Goal: Task Accomplishment & Management: Manage account settings

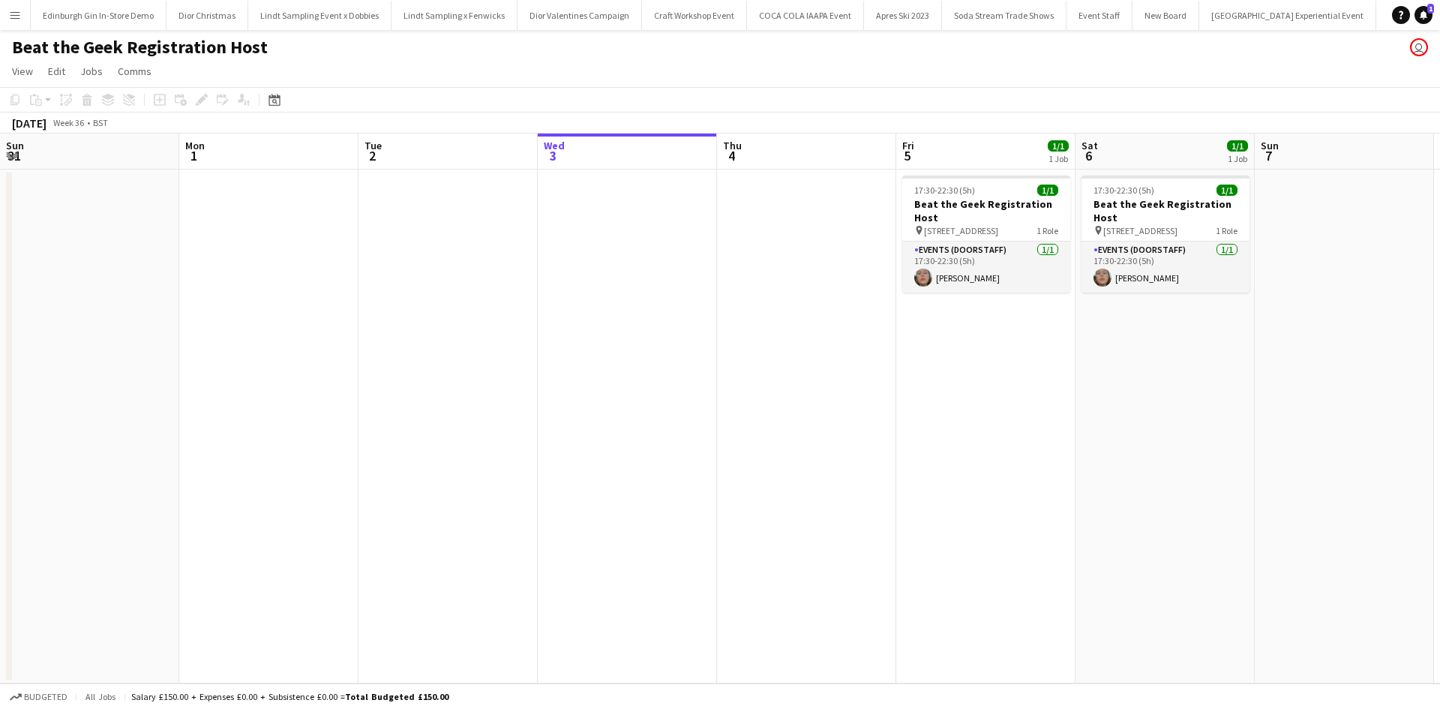
scroll to position [0, 358]
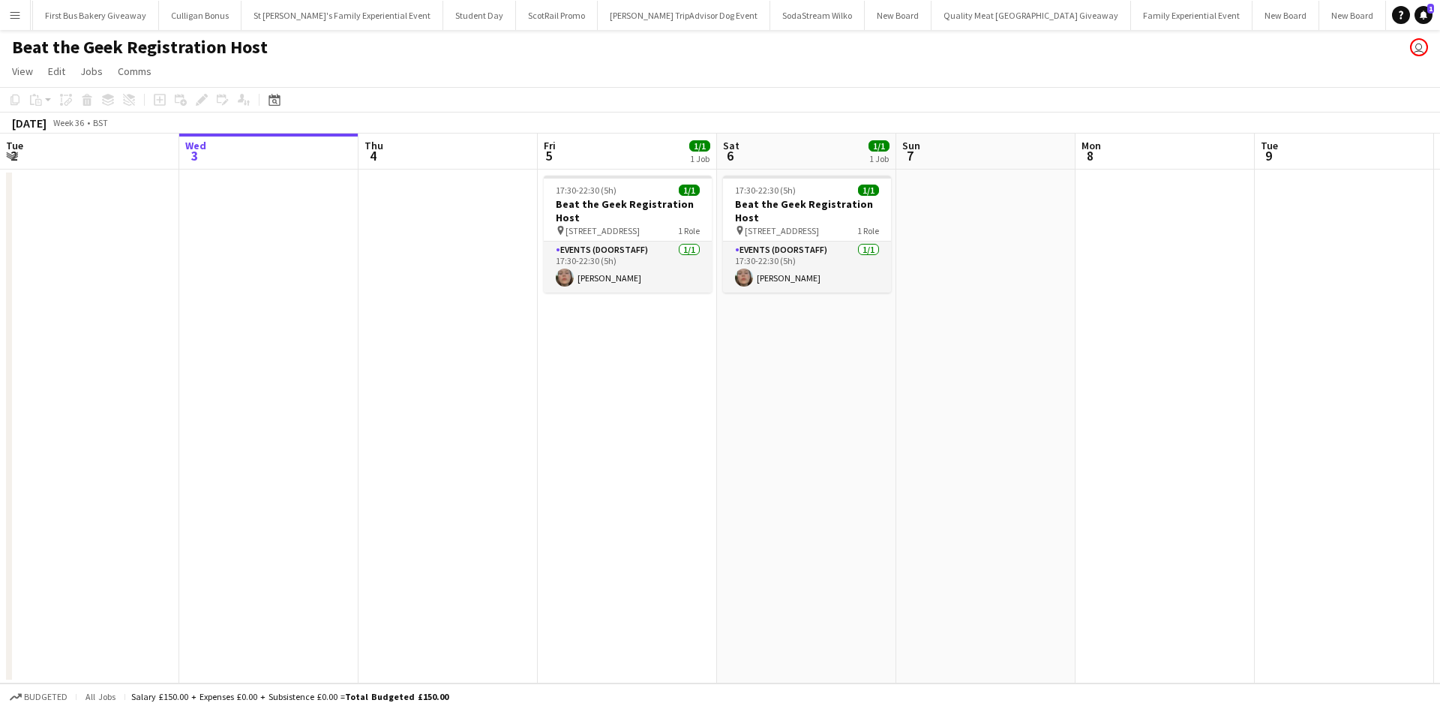
click at [11, 16] on app-icon "Menu" at bounding box center [15, 15] width 12 height 12
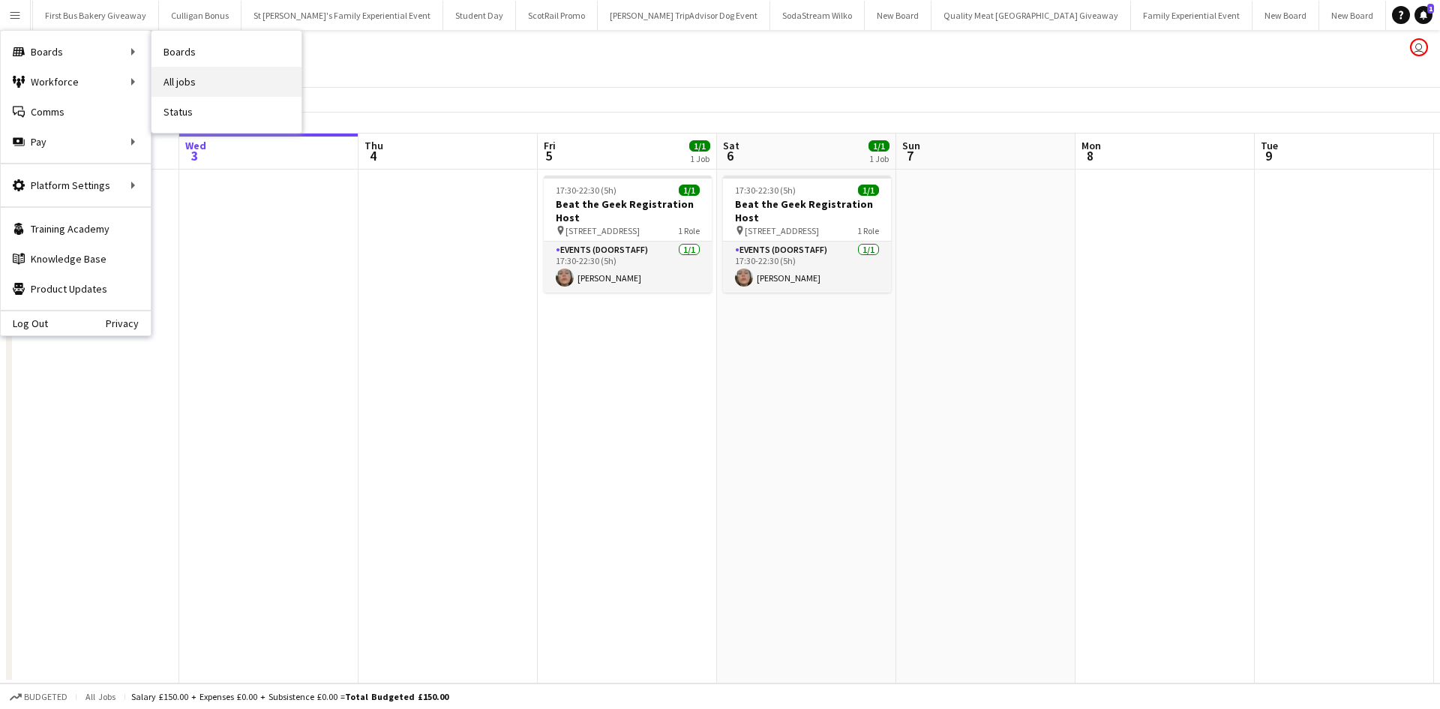
click at [173, 72] on link "All jobs" at bounding box center [226, 82] width 150 height 30
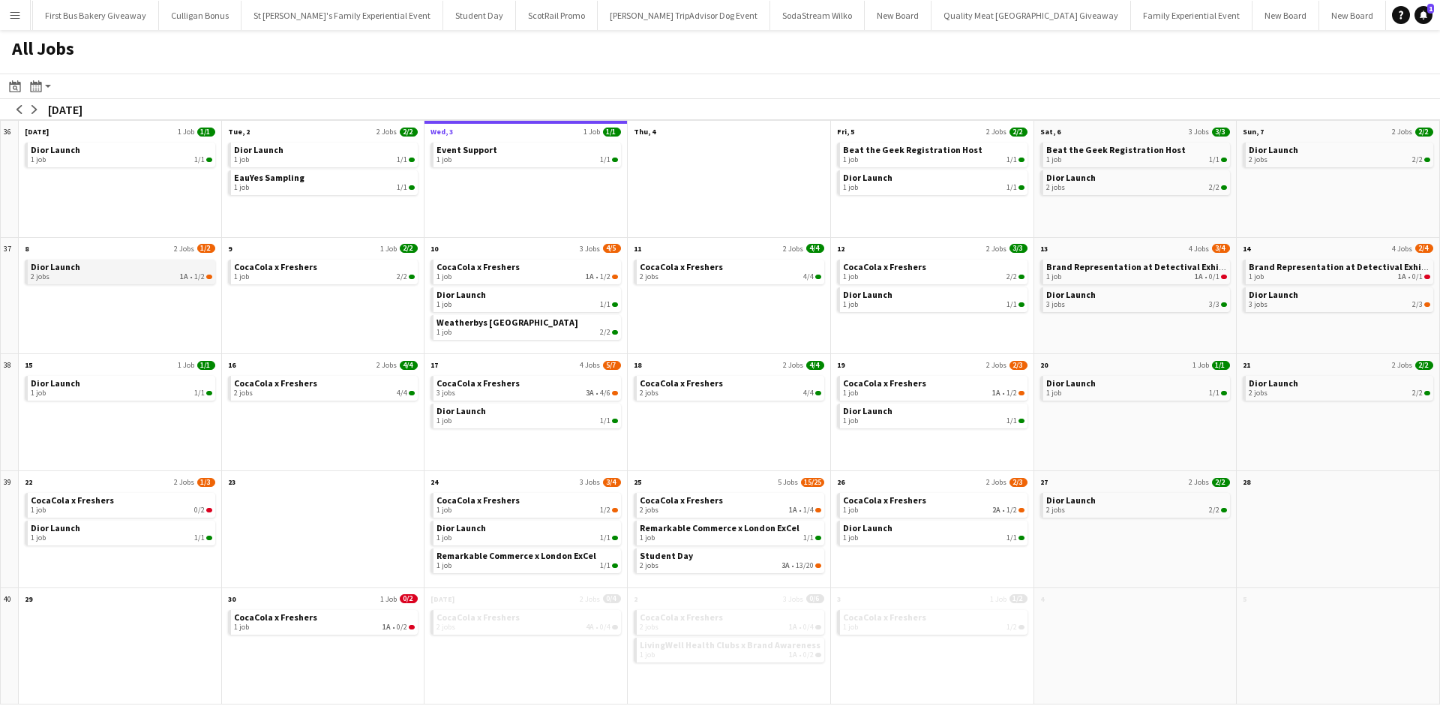
click at [121, 267] on link "Dior Launch 2 jobs 1A • 1/2" at bounding box center [121, 270] width 181 height 22
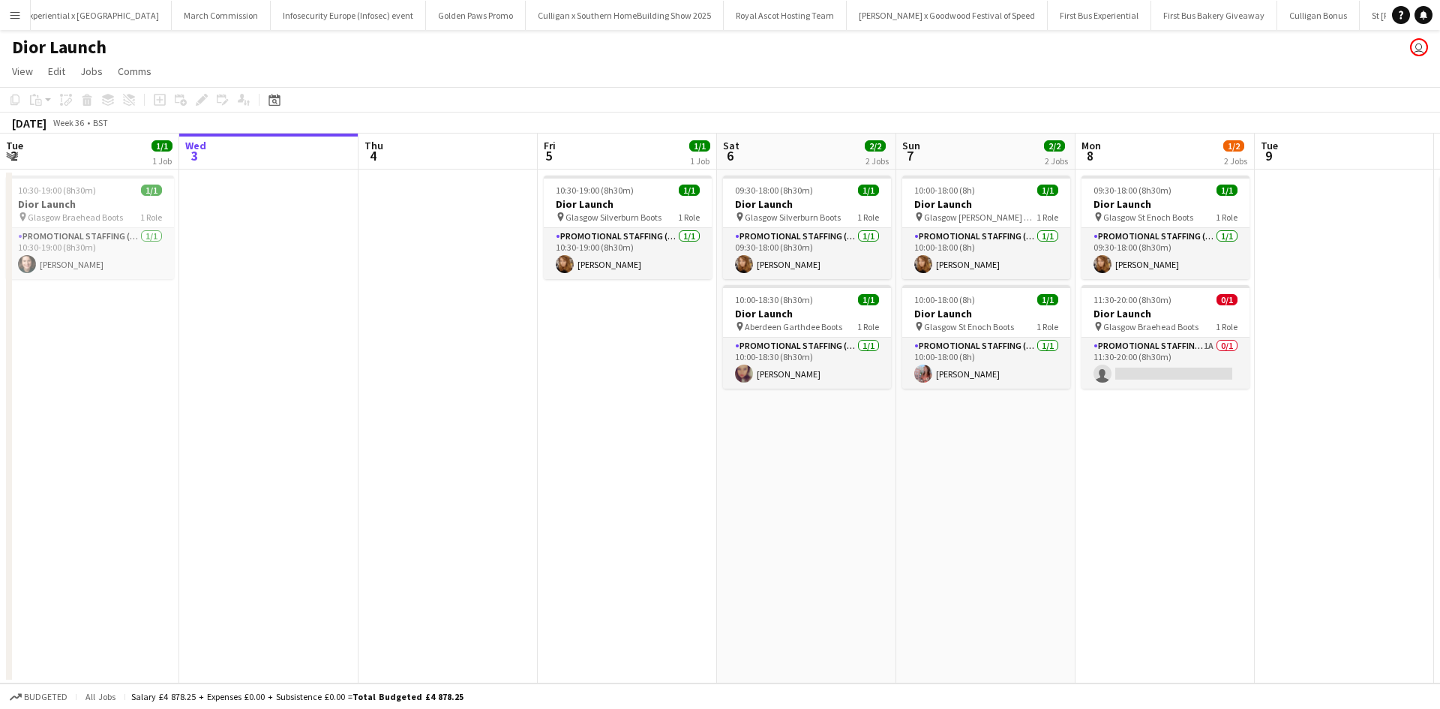
scroll to position [0, 14567]
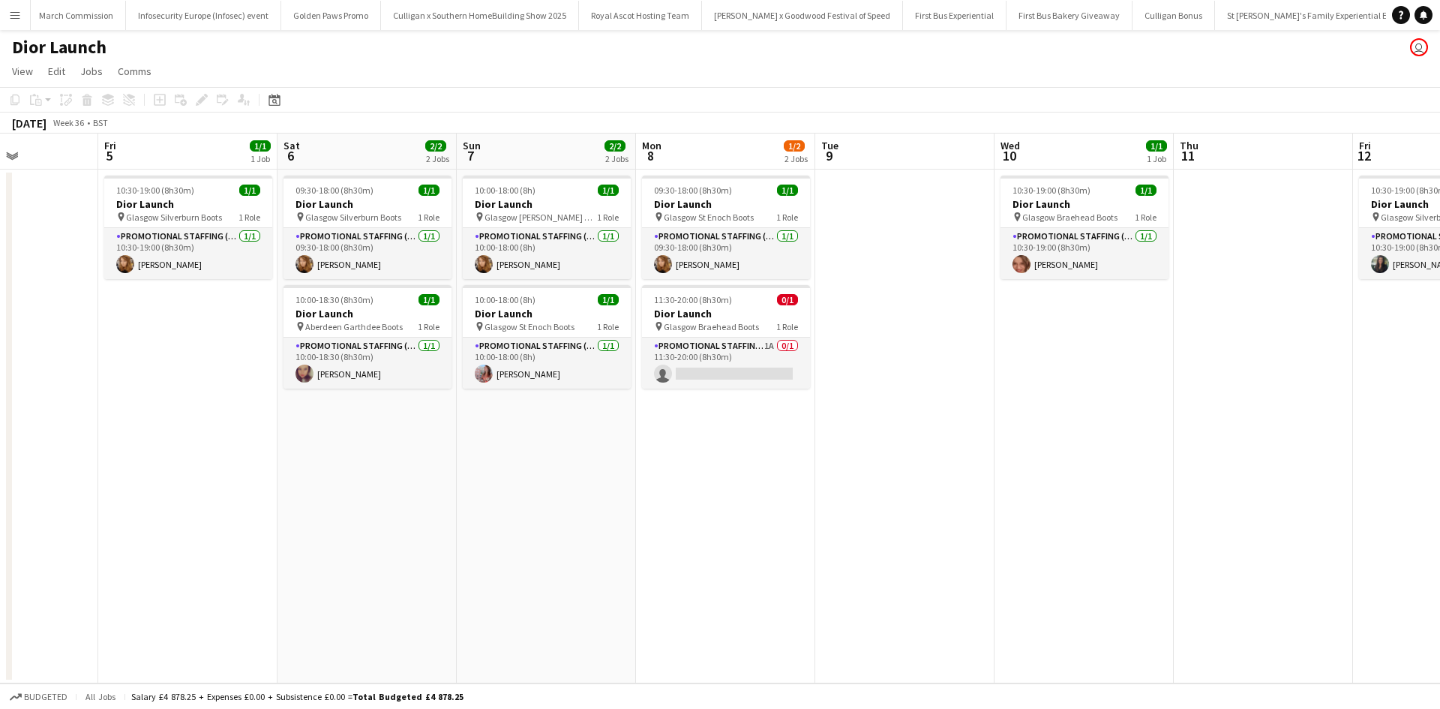
drag, startPoint x: 634, startPoint y: 389, endPoint x: 187, endPoint y: 376, distance: 447.2
click at [187, 376] on app-calendar-viewport "Tue 2 1/1 1 Job Wed 3 Thu 4 Fri 5 1/1 1 Job Sat 6 2/2 2 Jobs Sun 7 2/2 2 Jobs M…" at bounding box center [720, 408] width 1440 height 550
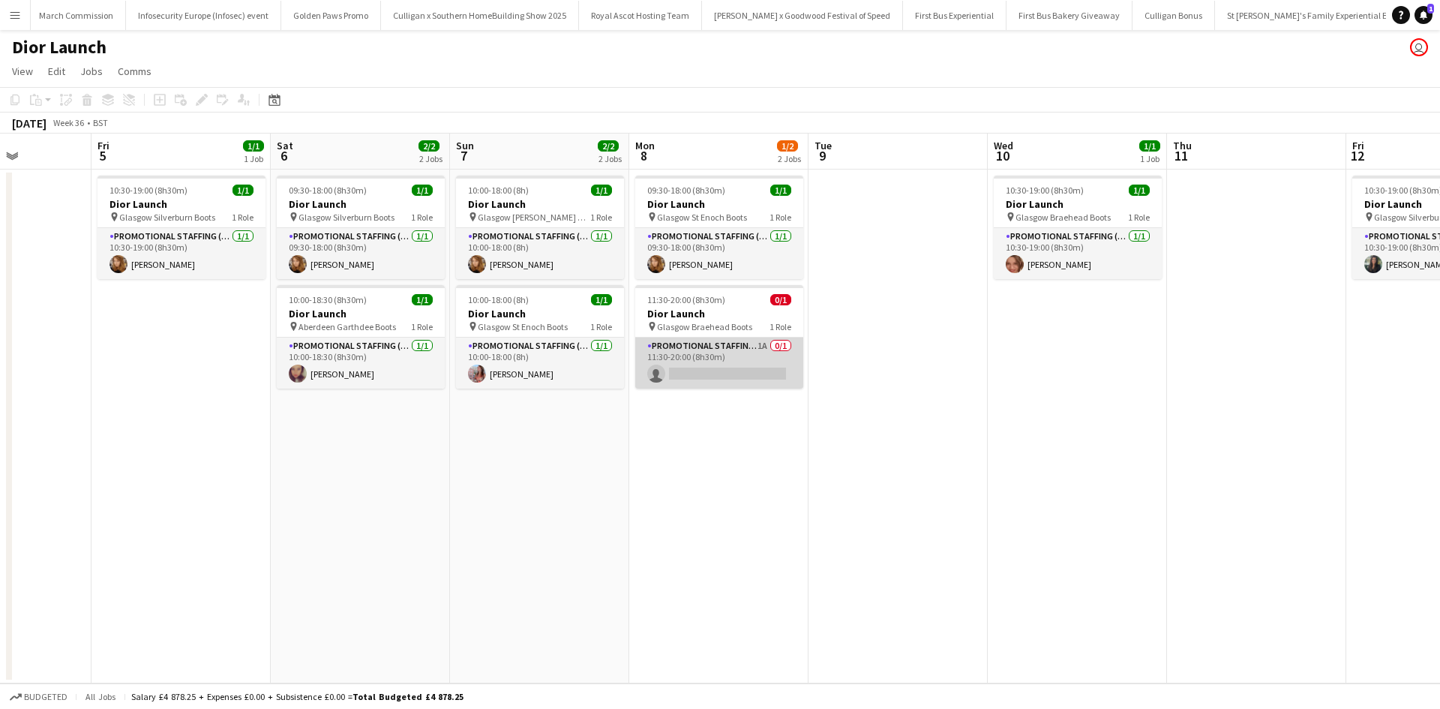
click at [748, 358] on app-card-role "Promotional Staffing (Sales Staff) 1A 0/1 11:30-20:00 (8h30m) single-neutral-ac…" at bounding box center [719, 362] width 168 height 51
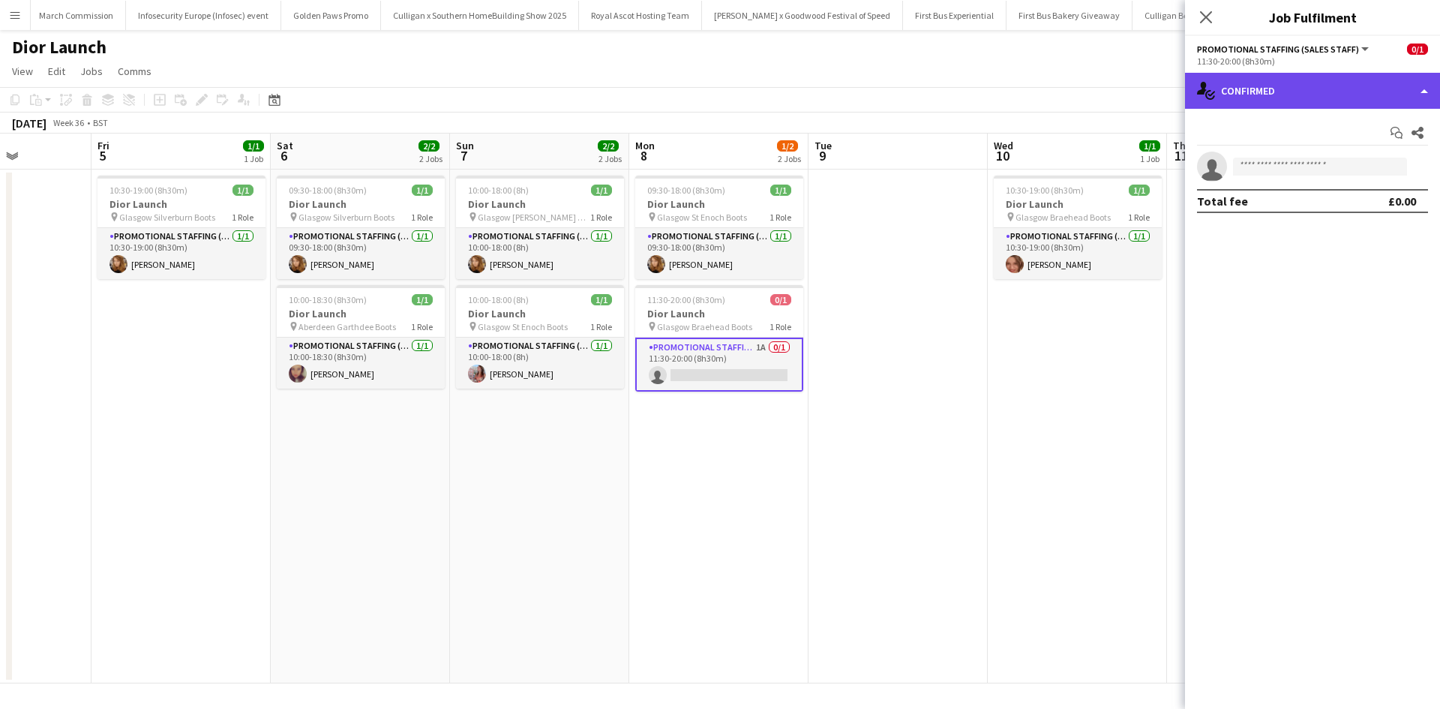
click at [1371, 87] on div "single-neutral-actions-check-2 Confirmed" at bounding box center [1312, 91] width 255 height 36
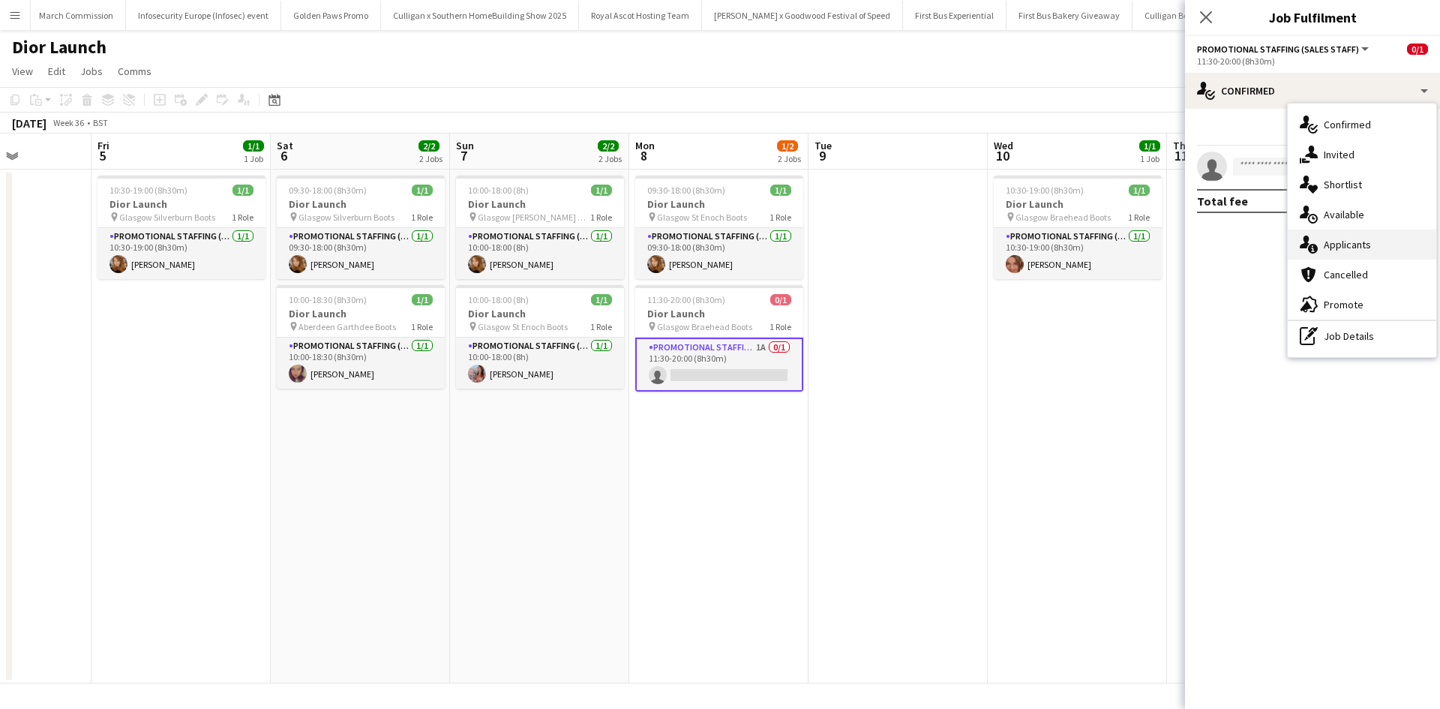
click at [1373, 238] on div "single-neutral-actions-information Applicants" at bounding box center [1362, 244] width 148 height 30
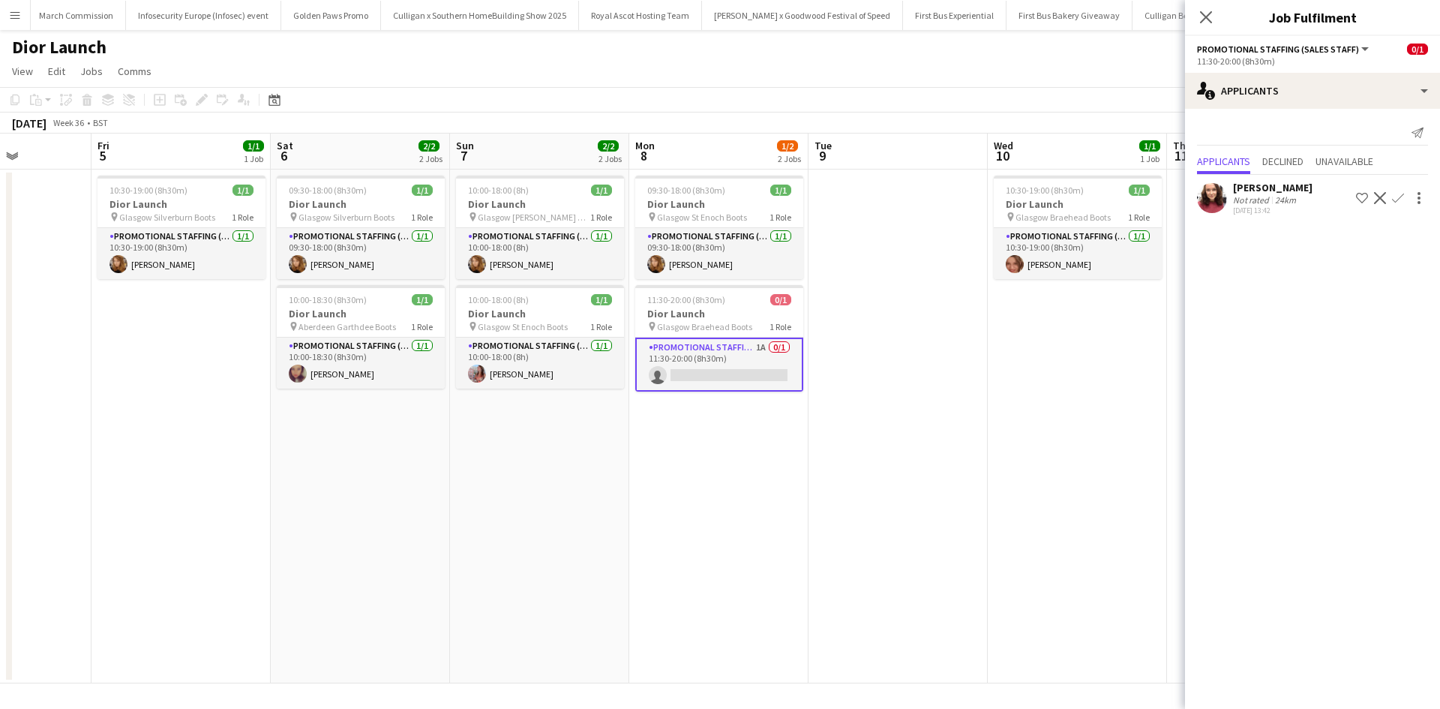
click at [1270, 187] on div "[PERSON_NAME]" at bounding box center [1272, 187] width 79 height 13
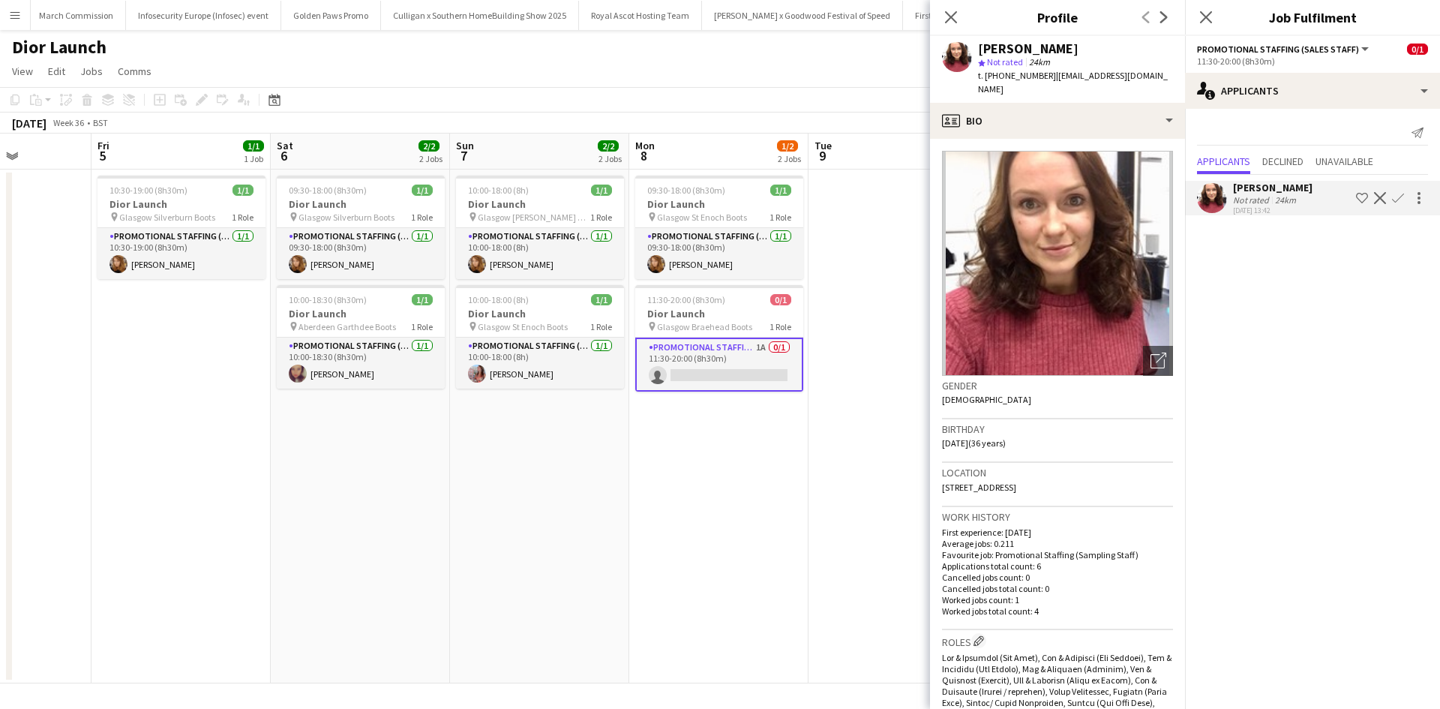
click at [731, 563] on app-date-cell "09:30-18:00 (8h30m) 1/1 Dior Launch pin Glasgow St Enoch Boots 1 Role Promotion…" at bounding box center [718, 426] width 179 height 514
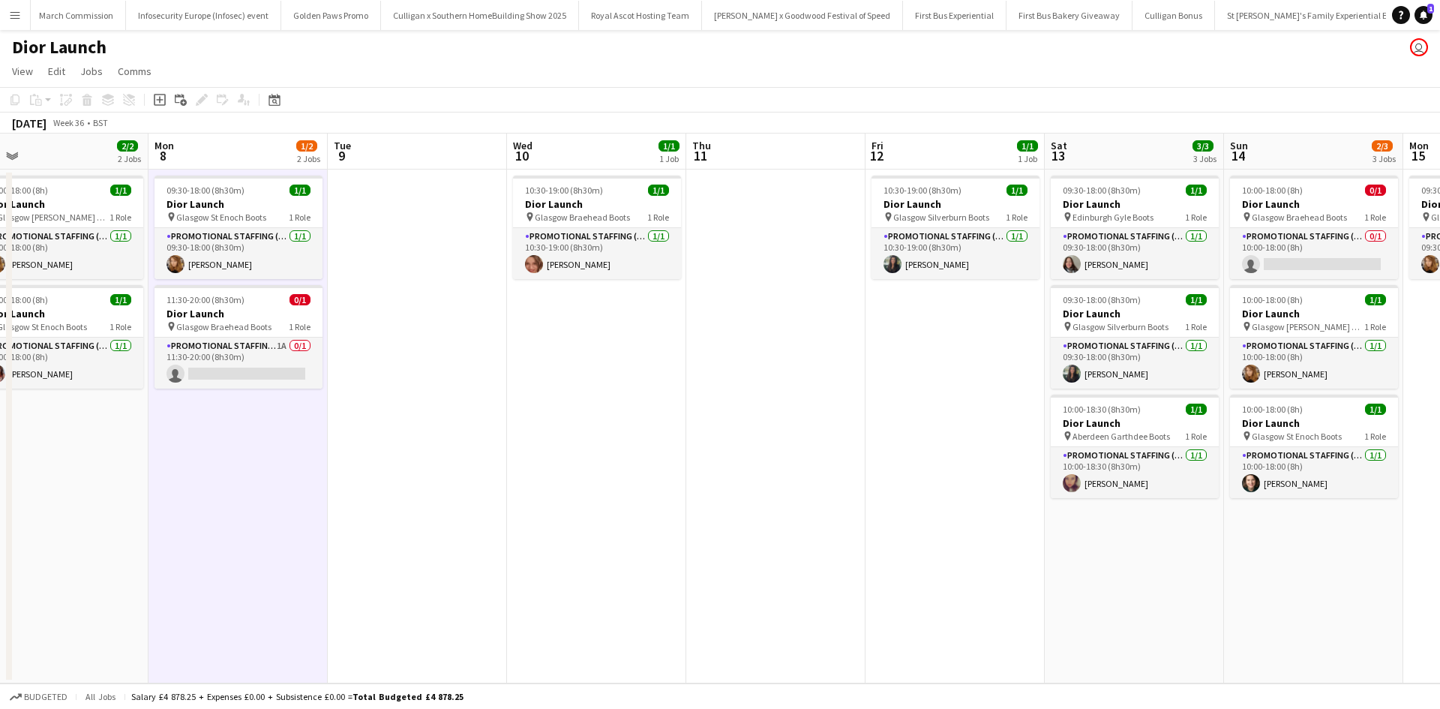
scroll to position [0, 607]
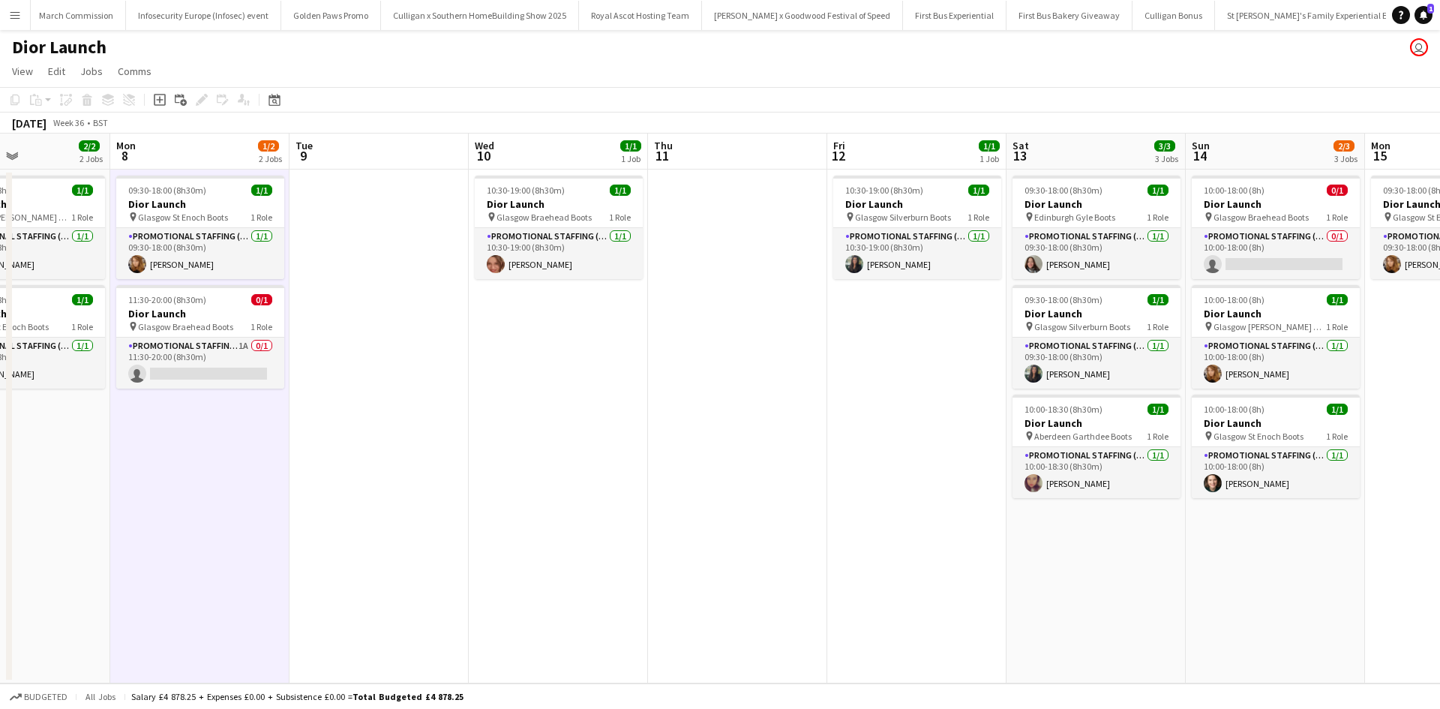
drag, startPoint x: 1029, startPoint y: 553, endPoint x: 551, endPoint y: 537, distance: 478.0
click at [551, 537] on app-calendar-viewport "Thu 4 Fri 5 1/1 1 Job Sat 6 2/2 2 Jobs Sun 7 2/2 2 Jobs Mon 8 1/2 2 Jobs Tue 9 …" at bounding box center [720, 408] width 1440 height 550
click at [1277, 242] on app-card-role "Promotional Staffing (Sales Staff) 0/1 10:00-18:00 (8h) single-neutral-actions" at bounding box center [1276, 253] width 168 height 51
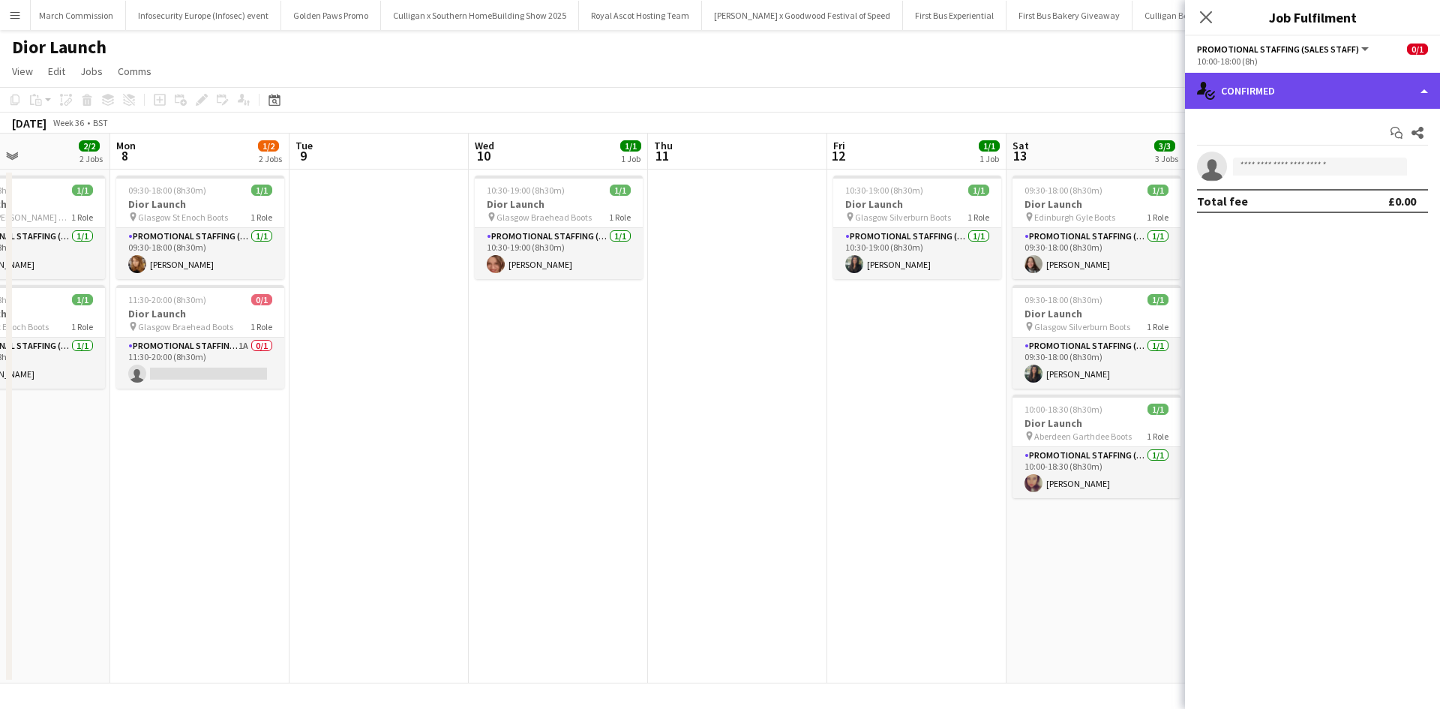
click at [1279, 84] on div "single-neutral-actions-check-2 Confirmed" at bounding box center [1312, 91] width 255 height 36
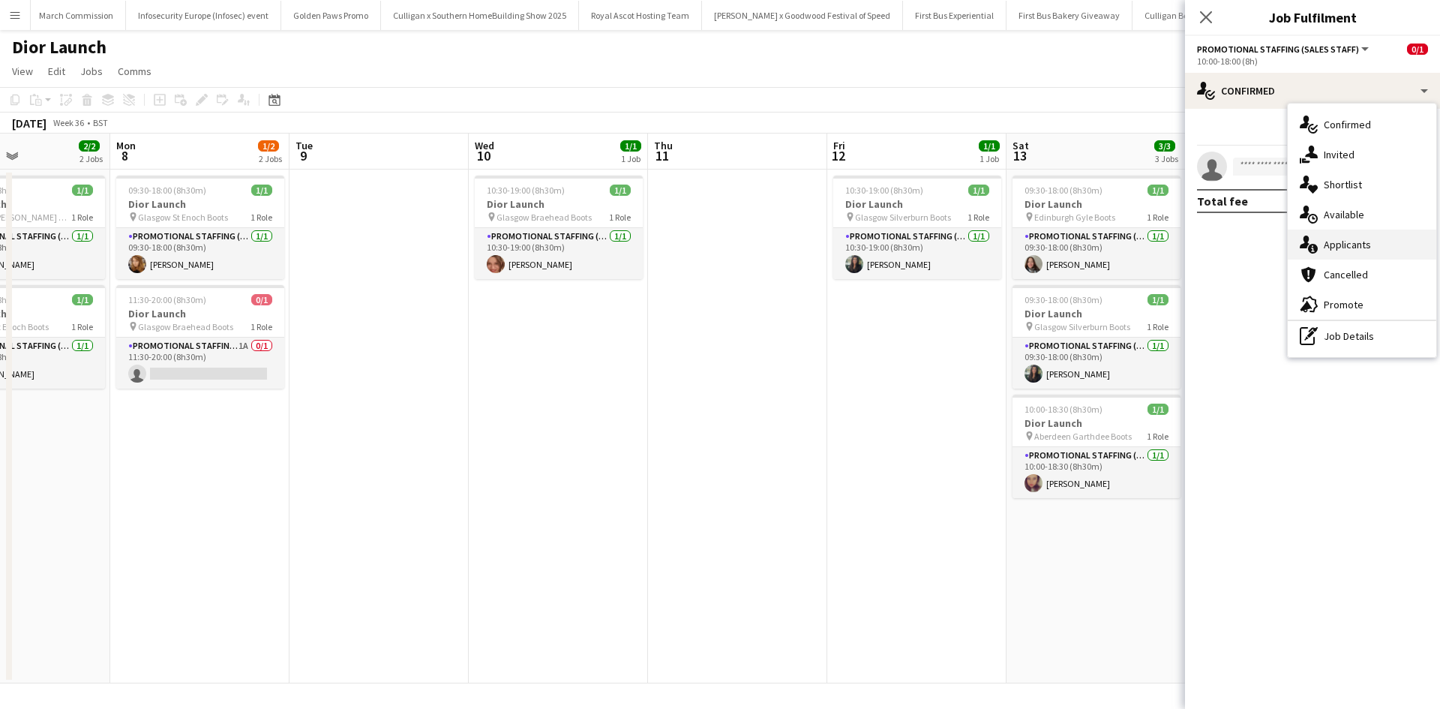
click at [1364, 240] on span "Applicants" at bounding box center [1347, 244] width 47 height 13
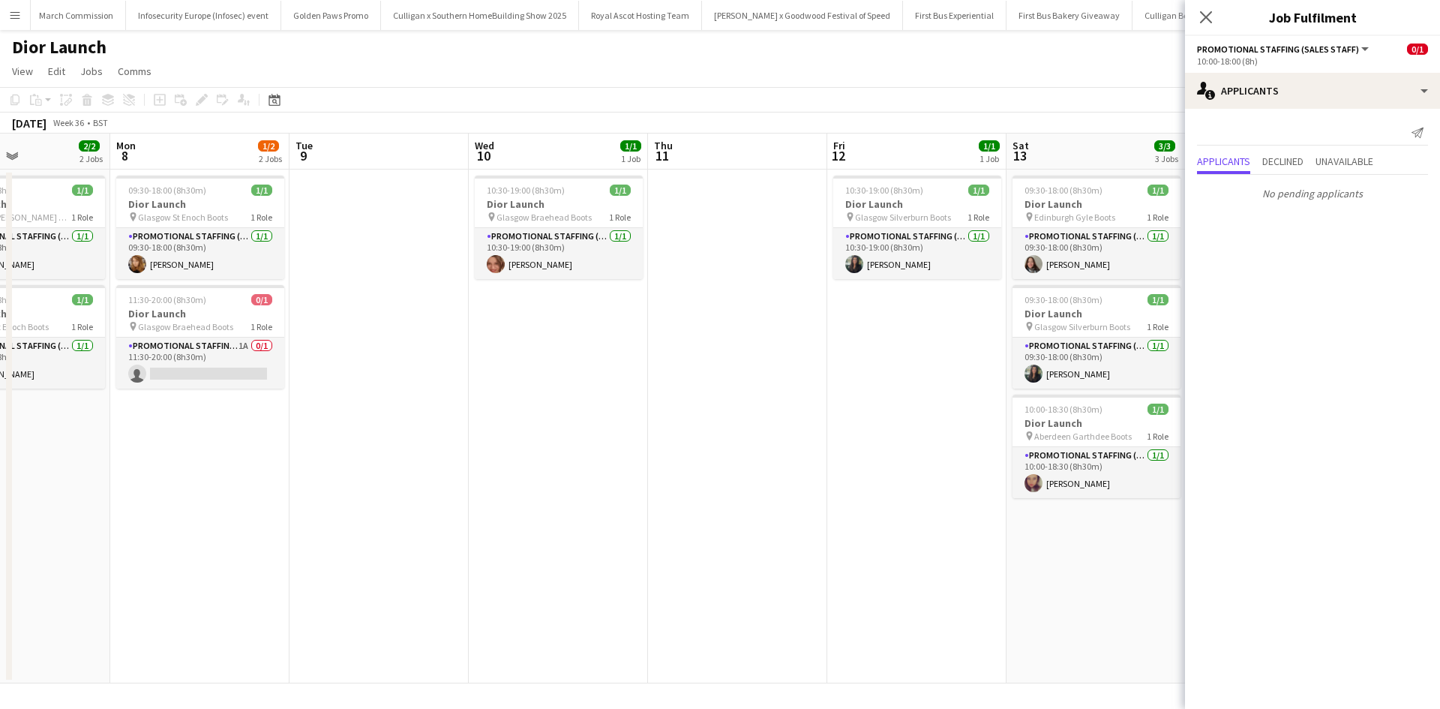
click at [1059, 566] on app-date-cell "09:30-18:00 (8h30m) 1/1 Dior Launch pin Edinburgh Gyle Boots 1 Role Promotional…" at bounding box center [1095, 426] width 179 height 514
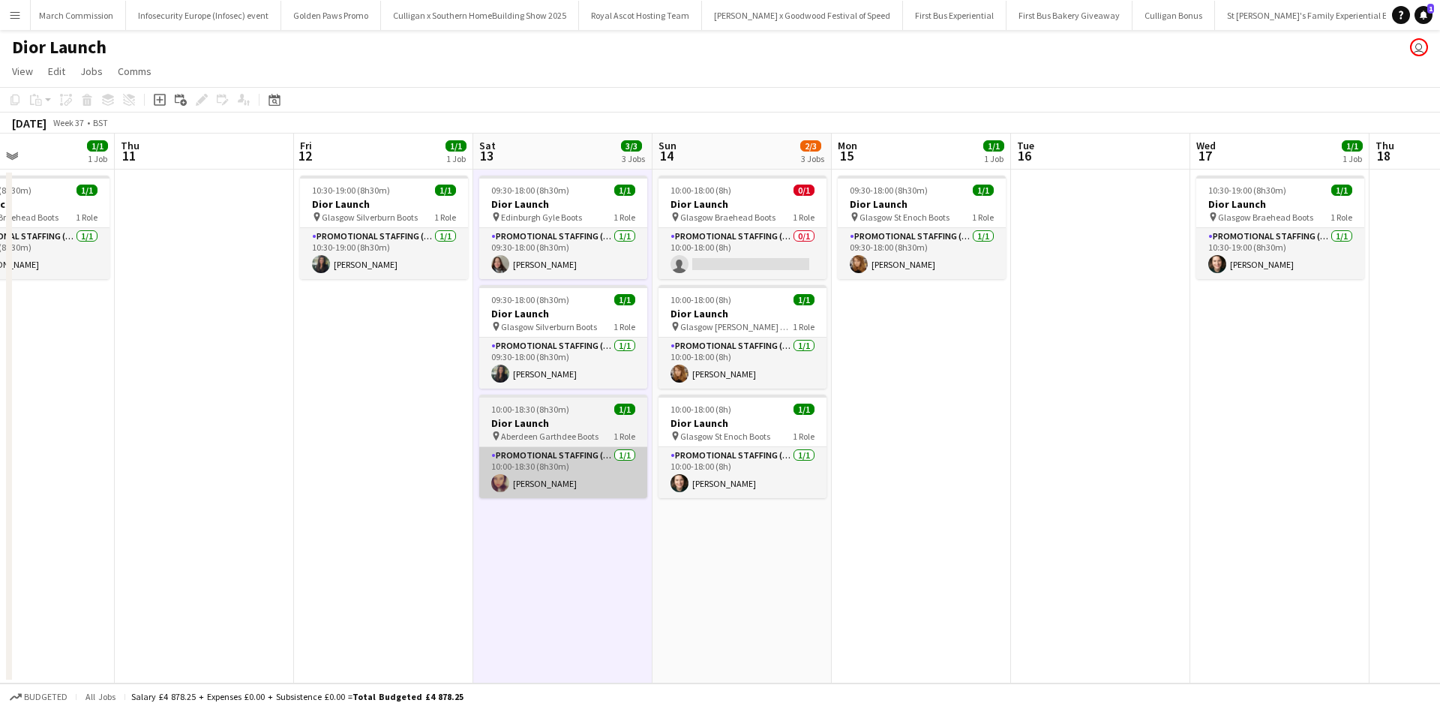
drag, startPoint x: 1135, startPoint y: 586, endPoint x: 259, endPoint y: 488, distance: 880.7
click at [242, 492] on app-calendar-viewport "Mon 8 1/2 2 Jobs Tue 9 Wed 10 1/1 1 Job Thu 11 Fri 12 1/1 1 Job Sat 13 3/3 3 Jo…" at bounding box center [720, 408] width 1440 height 550
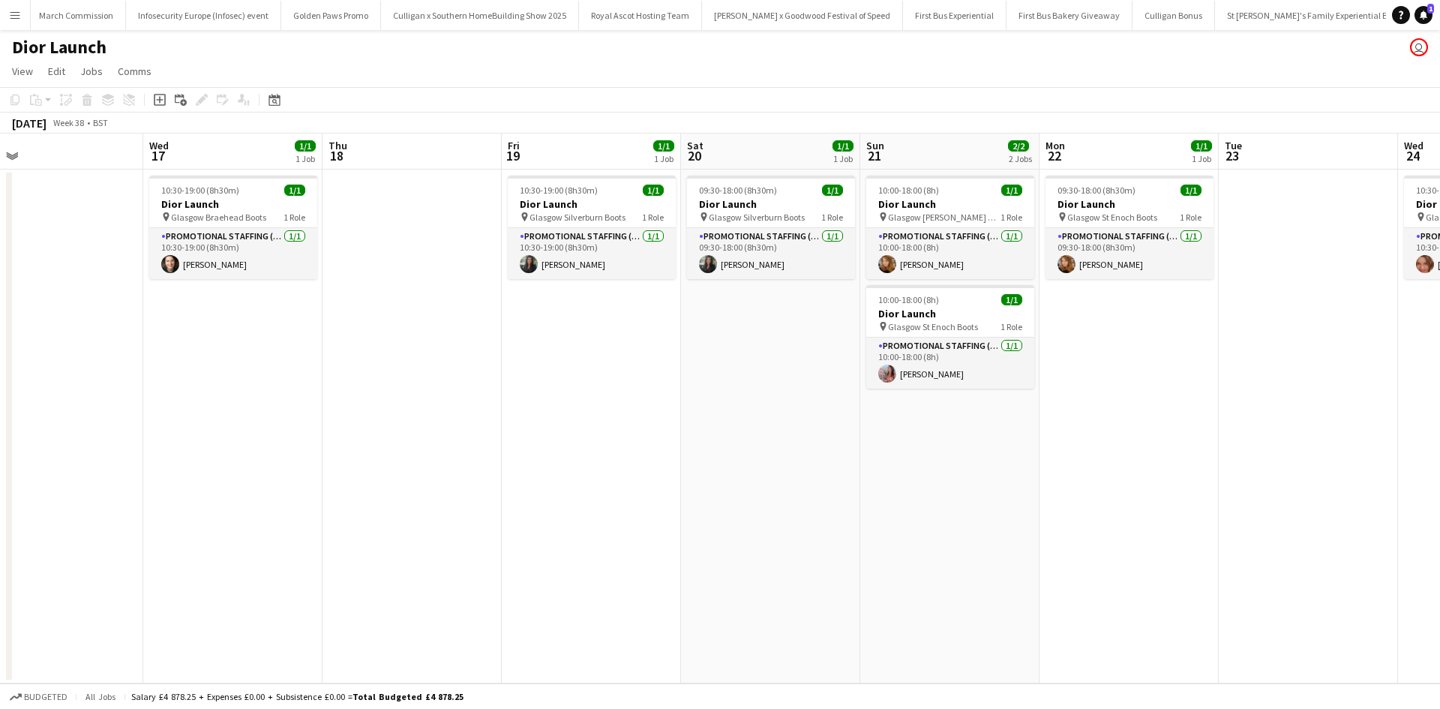
drag, startPoint x: 844, startPoint y: 538, endPoint x: 32, endPoint y: 415, distance: 821.4
click at [70, 421] on app-calendar-viewport "Fri 12 1/1 1 Job Sat 13 3/3 3 Jobs Sun 14 2/3 3 Jobs Mon 15 1/1 1 Job Tue 16 We…" at bounding box center [720, 408] width 1440 height 550
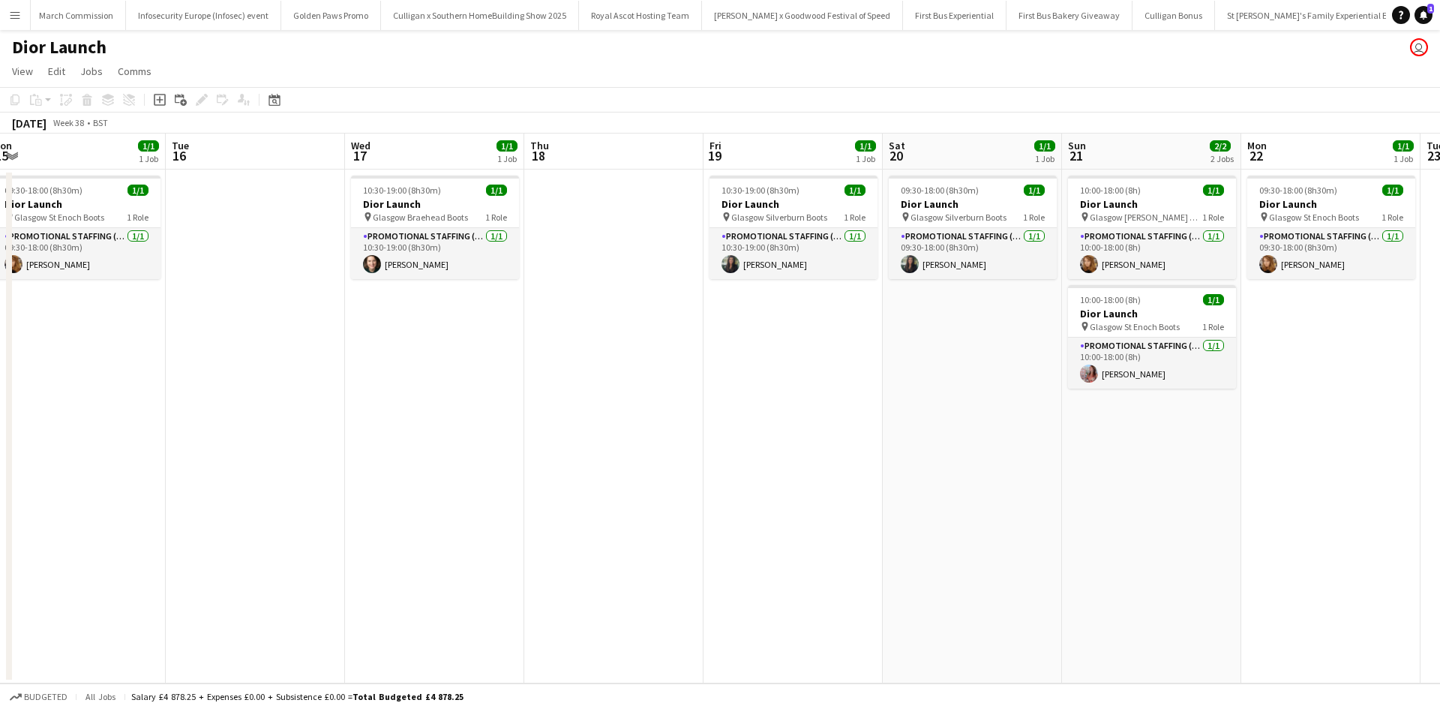
drag, startPoint x: 704, startPoint y: 526, endPoint x: 911, endPoint y: 530, distance: 207.0
click at [982, 529] on app-calendar-viewport "Sat 13 3/3 3 Jobs Sun 14 2/3 3 Jobs Mon 15 1/1 1 Job Tue 16 Wed 17 1/1 1 Job Th…" at bounding box center [720, 408] width 1440 height 550
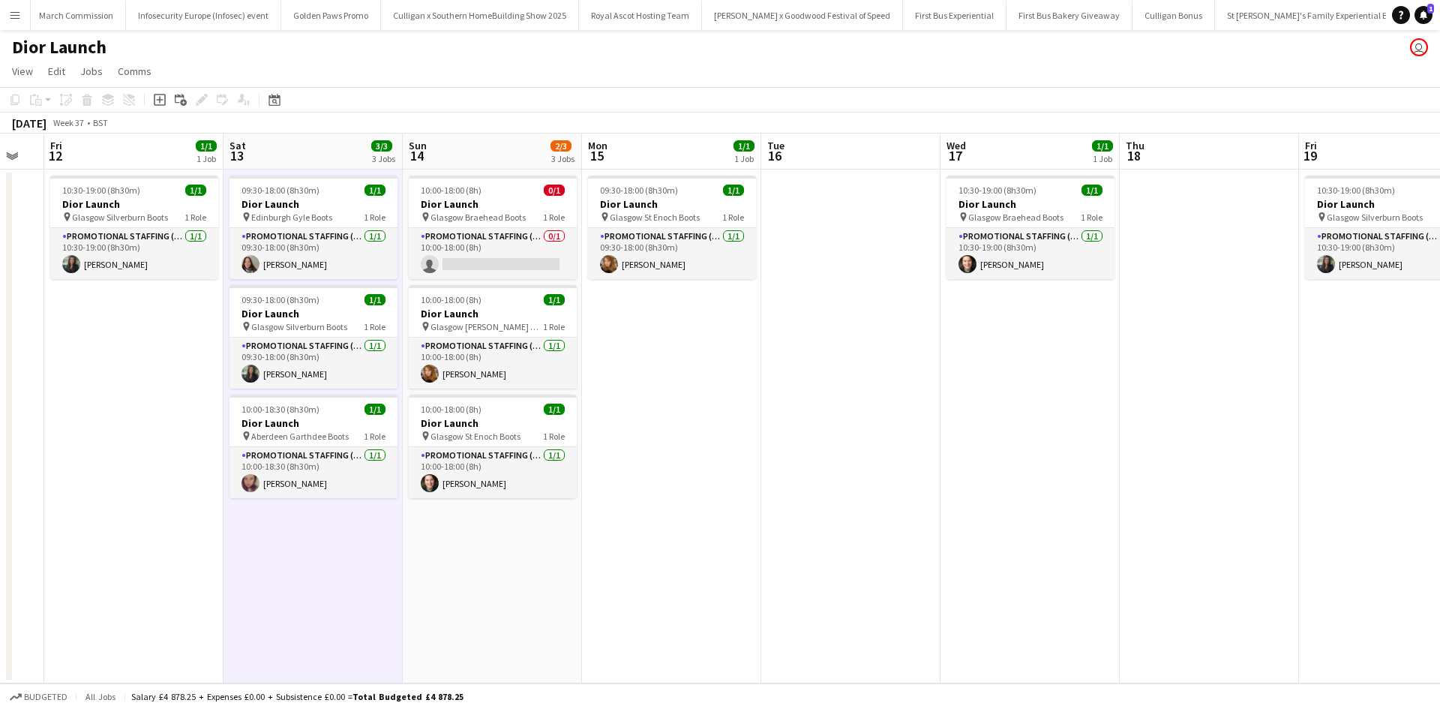
drag, startPoint x: 666, startPoint y: 542, endPoint x: 845, endPoint y: 562, distance: 180.3
click at [927, 553] on app-calendar-viewport "Wed 10 1/1 1 Job Thu 11 Fri 12 1/1 1 Job Sat 13 3/3 3 Jobs Sun 14 2/3 3 Jobs Mo…" at bounding box center [720, 408] width 1440 height 550
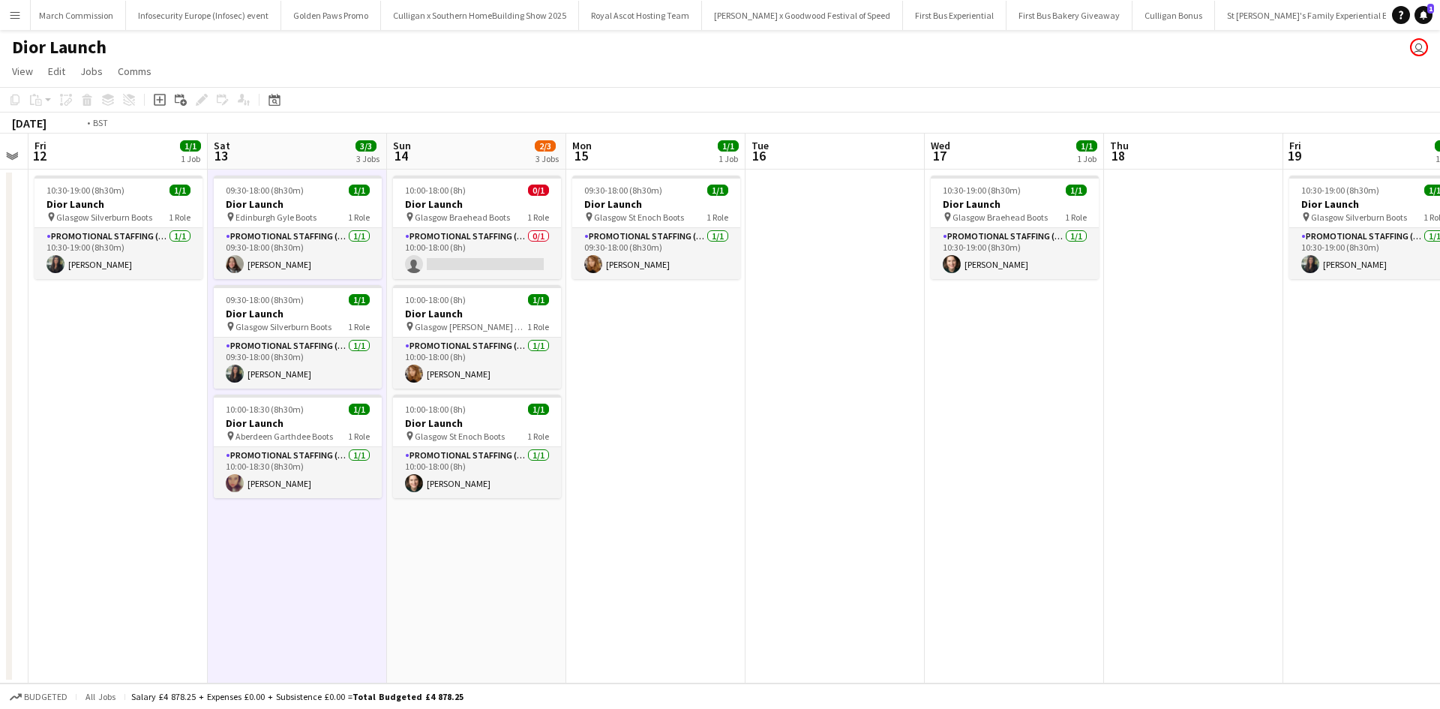
drag, startPoint x: 442, startPoint y: 567, endPoint x: 1134, endPoint y: 673, distance: 700.4
click at [1134, 673] on app-calendar-viewport "Wed 10 1/1 1 Job Thu 11 Fri 12 1/1 1 Job Sat 13 3/3 3 Jobs Sun 14 2/3 3 Jobs Mo…" at bounding box center [720, 408] width 1440 height 550
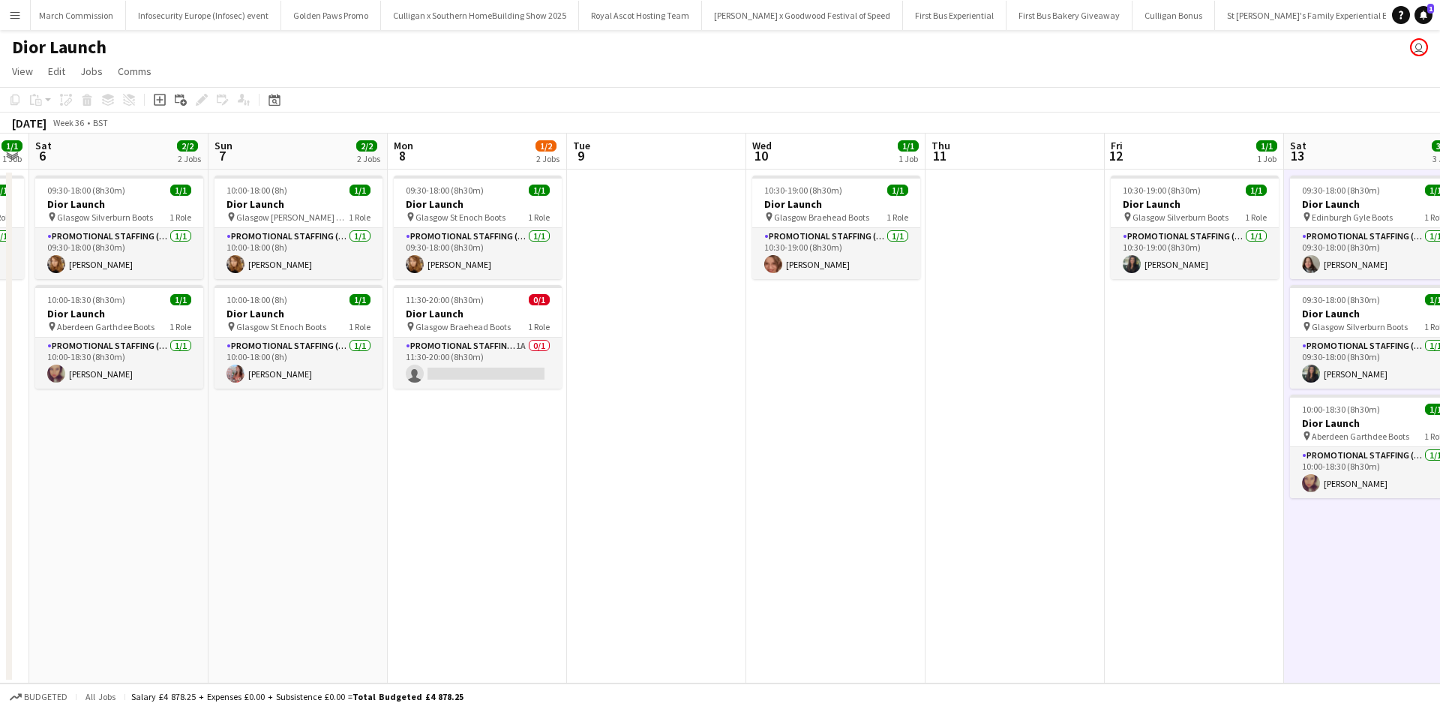
drag, startPoint x: 623, startPoint y: 564, endPoint x: 687, endPoint y: 564, distance: 63.7
click at [687, 564] on app-calendar-viewport "Thu 4 Fri 5 1/1 1 Job Sat 6 2/2 2 Jobs Sun 7 2/2 2 Jobs Mon 8 1/2 2 Jobs Tue 9 …" at bounding box center [720, 408] width 1440 height 550
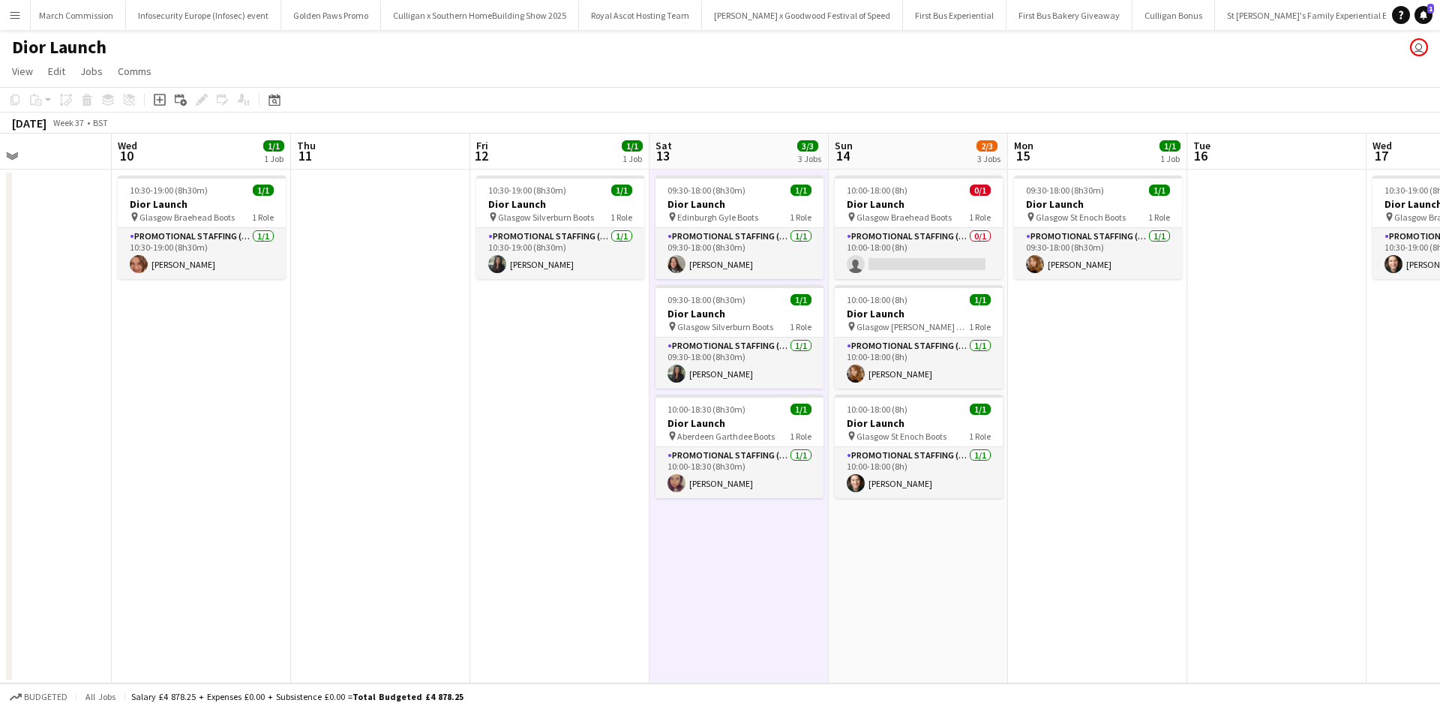
drag, startPoint x: 774, startPoint y: 570, endPoint x: 411, endPoint y: 559, distance: 363.2
click at [109, 524] on app-calendar-viewport "Sat 6 2/2 2 Jobs Sun 7 2/2 2 Jobs Mon 8 1/2 2 Jobs Tue 9 Wed 10 1/1 1 Job Thu 1…" at bounding box center [720, 408] width 1440 height 550
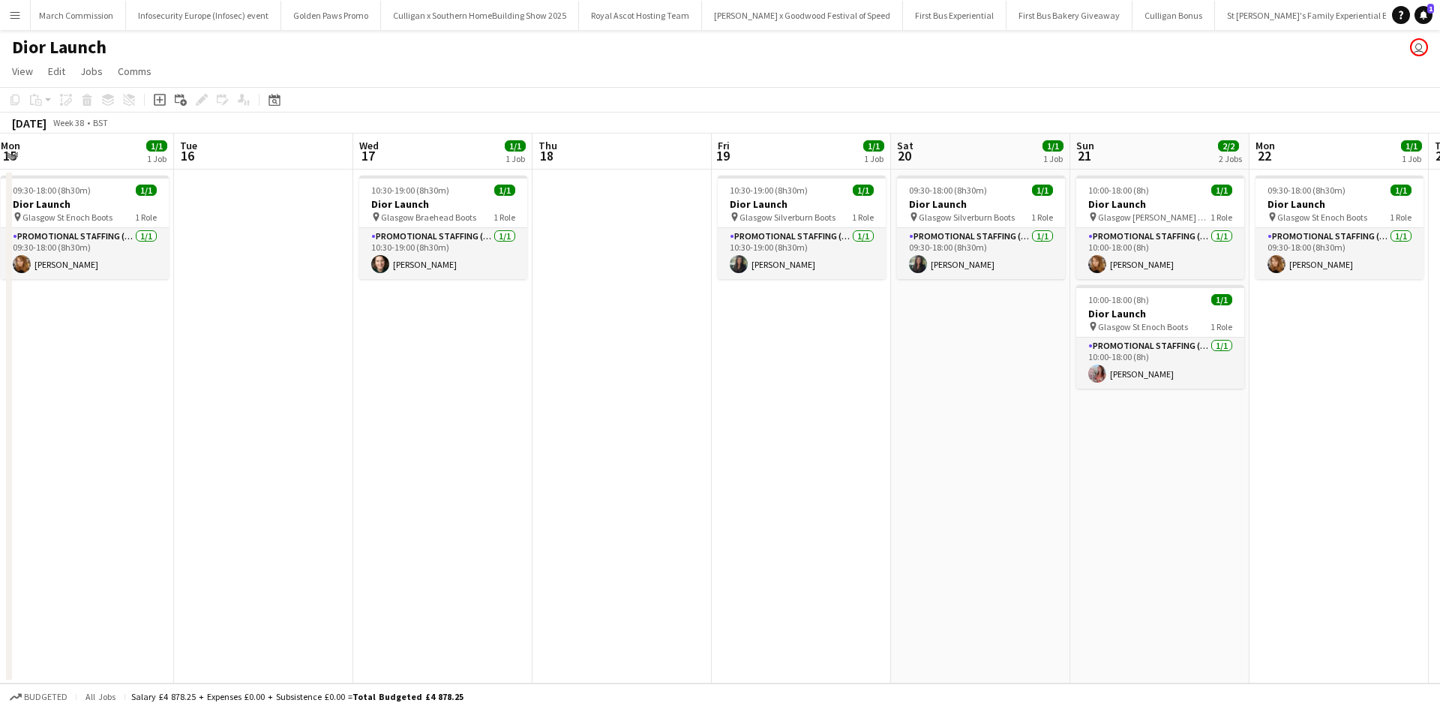
drag, startPoint x: 867, startPoint y: 602, endPoint x: 0, endPoint y: 460, distance: 878.6
click at [0, 460] on app-calendar-viewport "Sat 13 3/3 3 Jobs Sun 14 2/3 3 Jobs Mon 15 1/1 1 Job Tue 16 Wed 17 1/1 1 Job Th…" at bounding box center [720, 408] width 1440 height 550
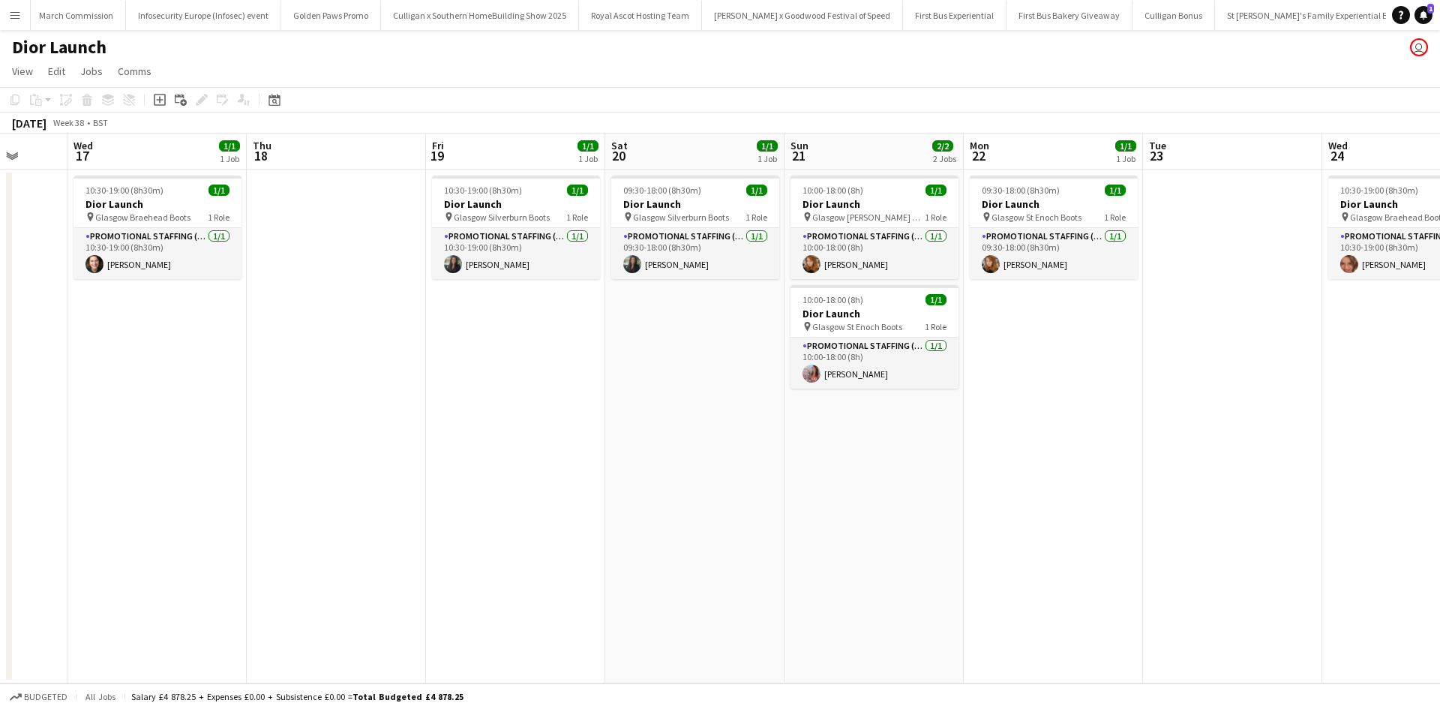
scroll to position [0, 715]
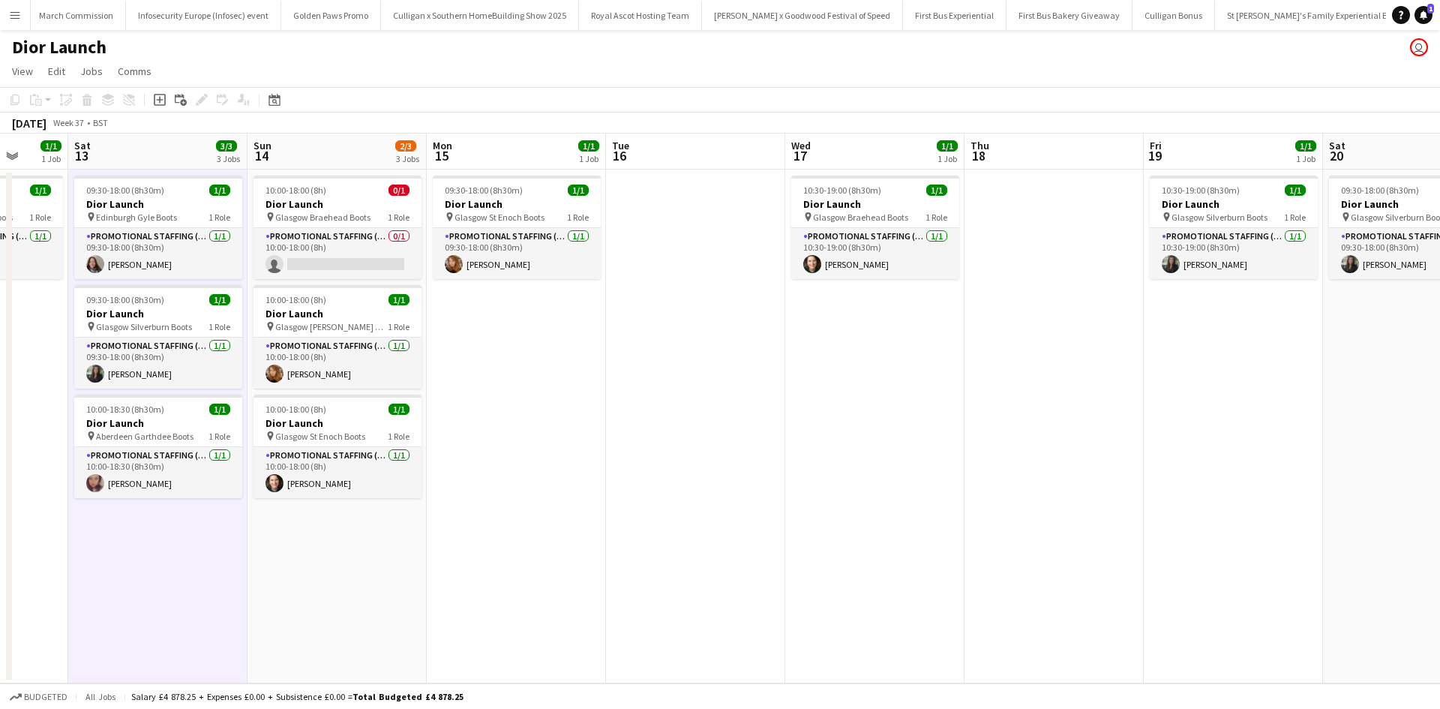
drag, startPoint x: 659, startPoint y: 505, endPoint x: 955, endPoint y: 450, distance: 301.4
click at [950, 454] on app-calendar-viewport "Thu 11 Fri 12 1/1 1 Job Sat 13 3/3 3 Jobs Sun 14 2/3 3 Jobs Mon 15 1/1 1 Job Tu…" at bounding box center [720, 408] width 1440 height 550
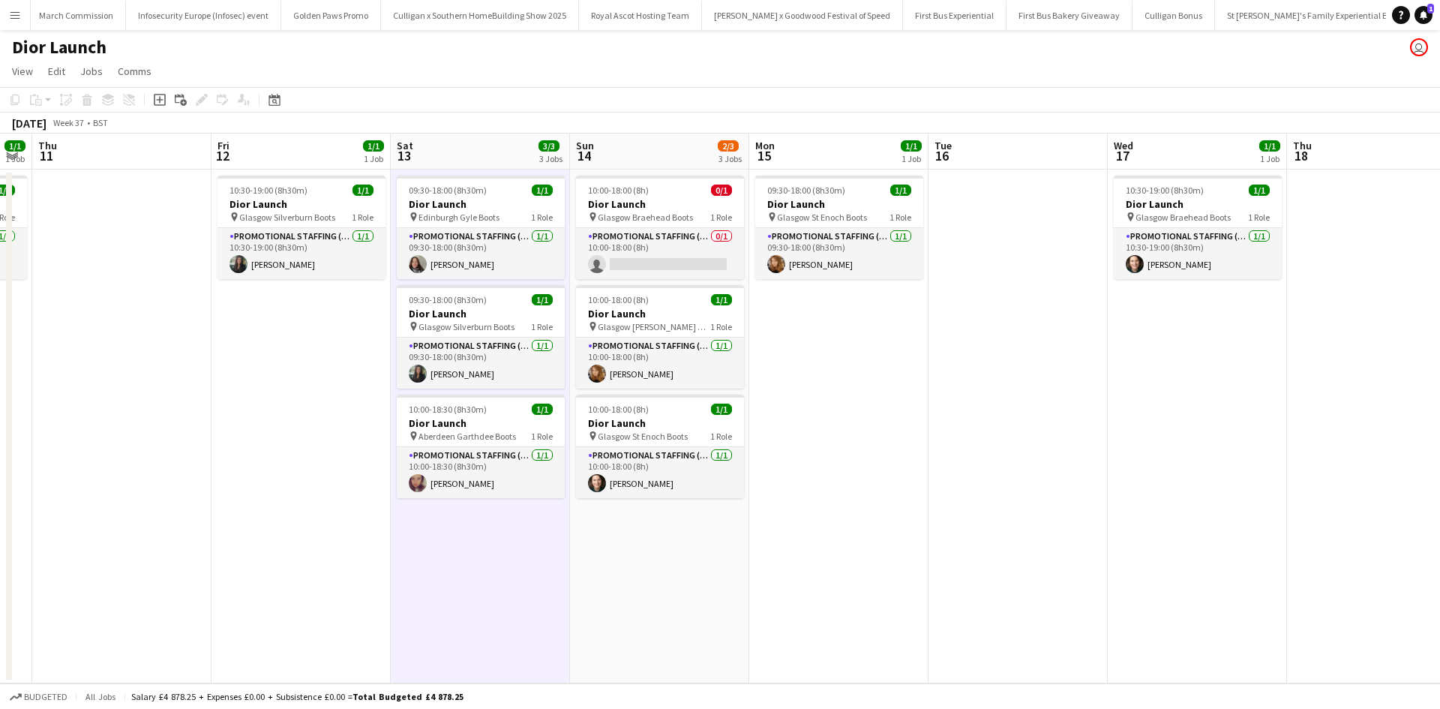
drag, startPoint x: 483, startPoint y: 541, endPoint x: 960, endPoint y: 499, distance: 478.8
click at [960, 499] on app-calendar-viewport "Tue 9 Wed 10 1/1 1 Job Thu 11 Fri 12 1/1 1 Job Sat 13 3/3 3 Jobs Sun 14 2/3 3 J…" at bounding box center [720, 408] width 1440 height 550
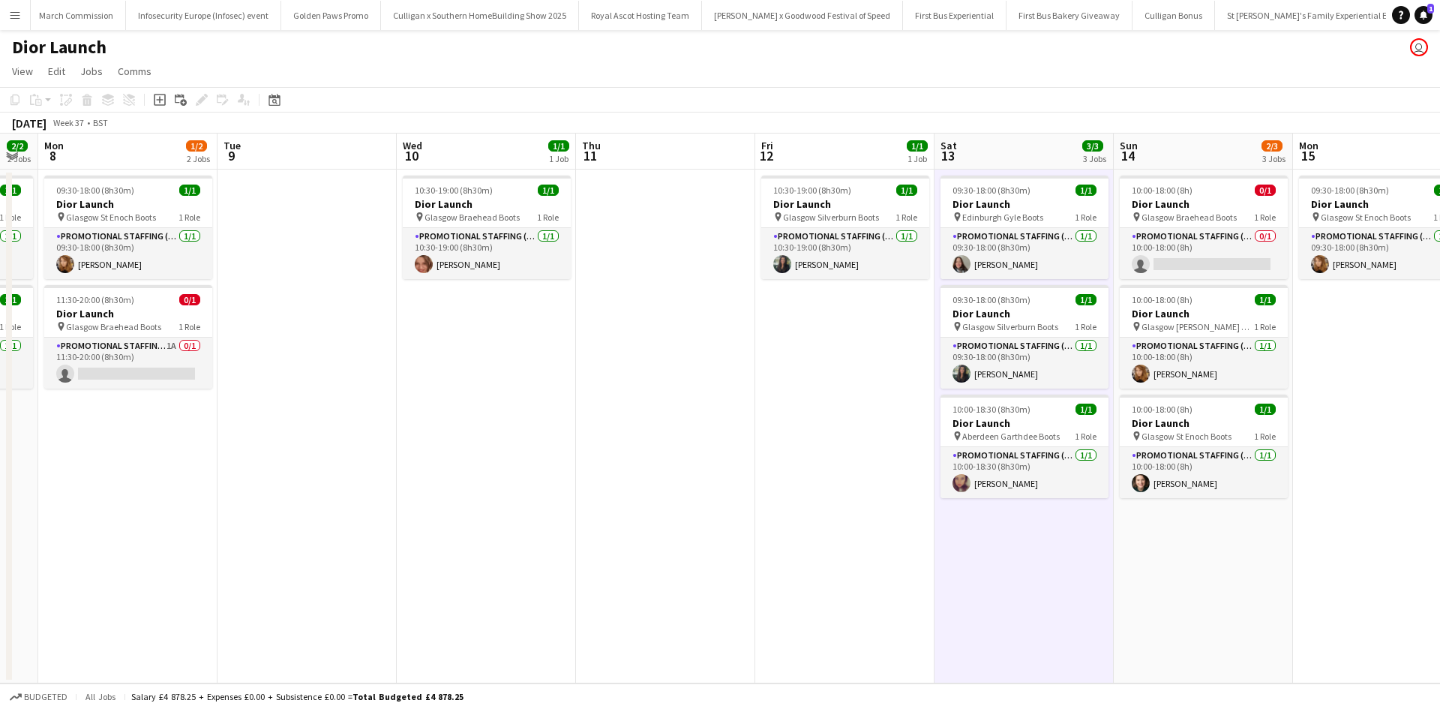
drag, startPoint x: 293, startPoint y: 485, endPoint x: 823, endPoint y: 457, distance: 530.9
click at [823, 457] on app-calendar-viewport "Sat 6 2/2 2 Jobs Sun 7 2/2 2 Jobs Mon 8 1/2 2 Jobs Tue 9 Wed 10 1/1 1 Job Thu 1…" at bounding box center [720, 408] width 1440 height 550
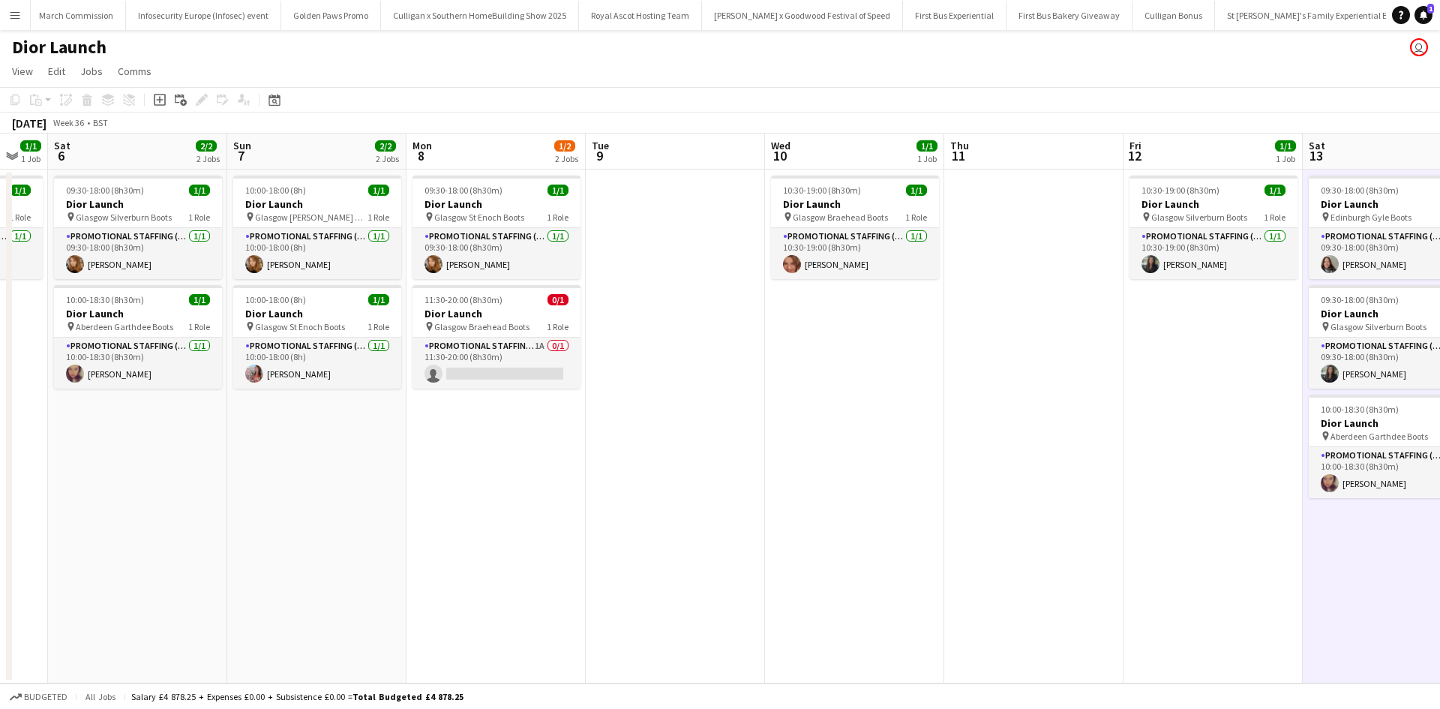
scroll to position [0, 309]
drag, startPoint x: 528, startPoint y: 486, endPoint x: 898, endPoint y: 450, distance: 371.5
click at [898, 450] on app-calendar-viewport "Thu 4 Fri 5 1/1 1 Job Sat 6 2/2 2 Jobs Sun 7 2/2 2 Jobs Mon 8 1/2 2 Jobs Tue 9 …" at bounding box center [720, 408] width 1440 height 550
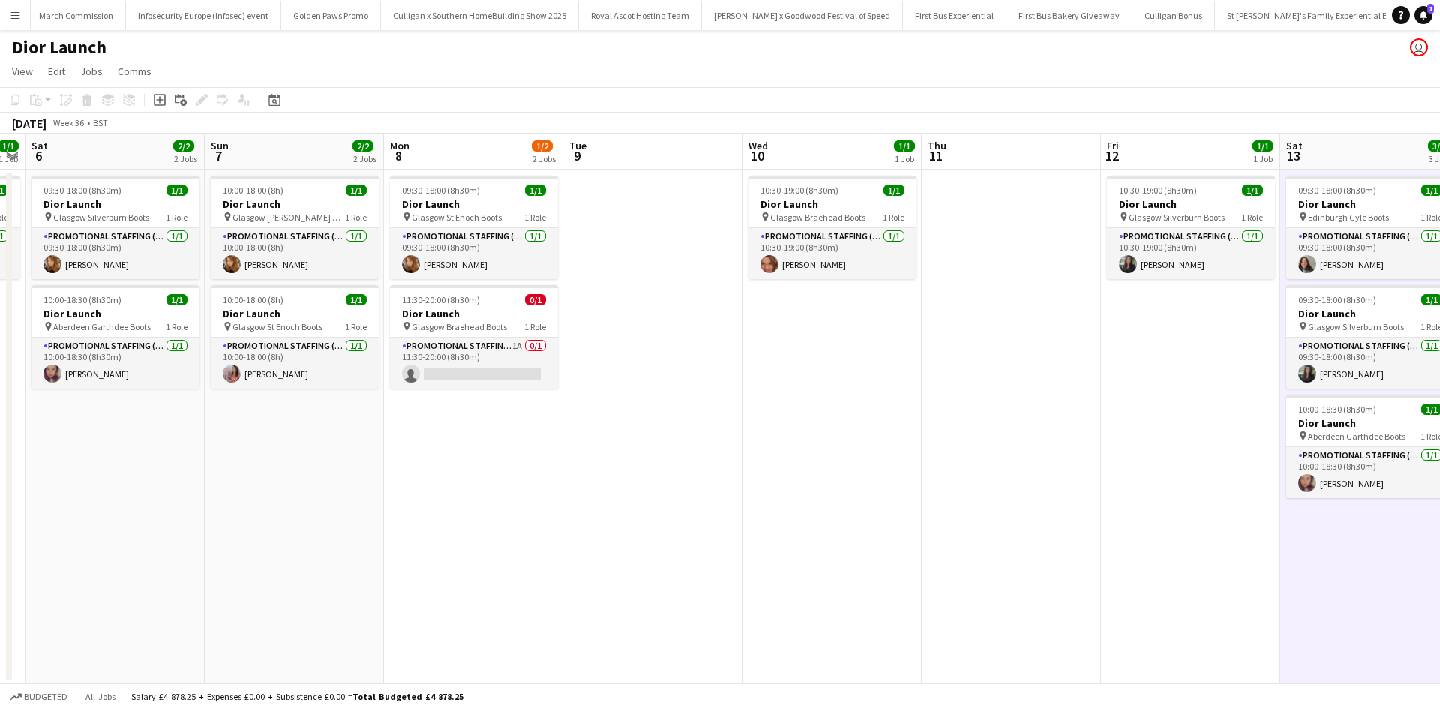
scroll to position [0, 454]
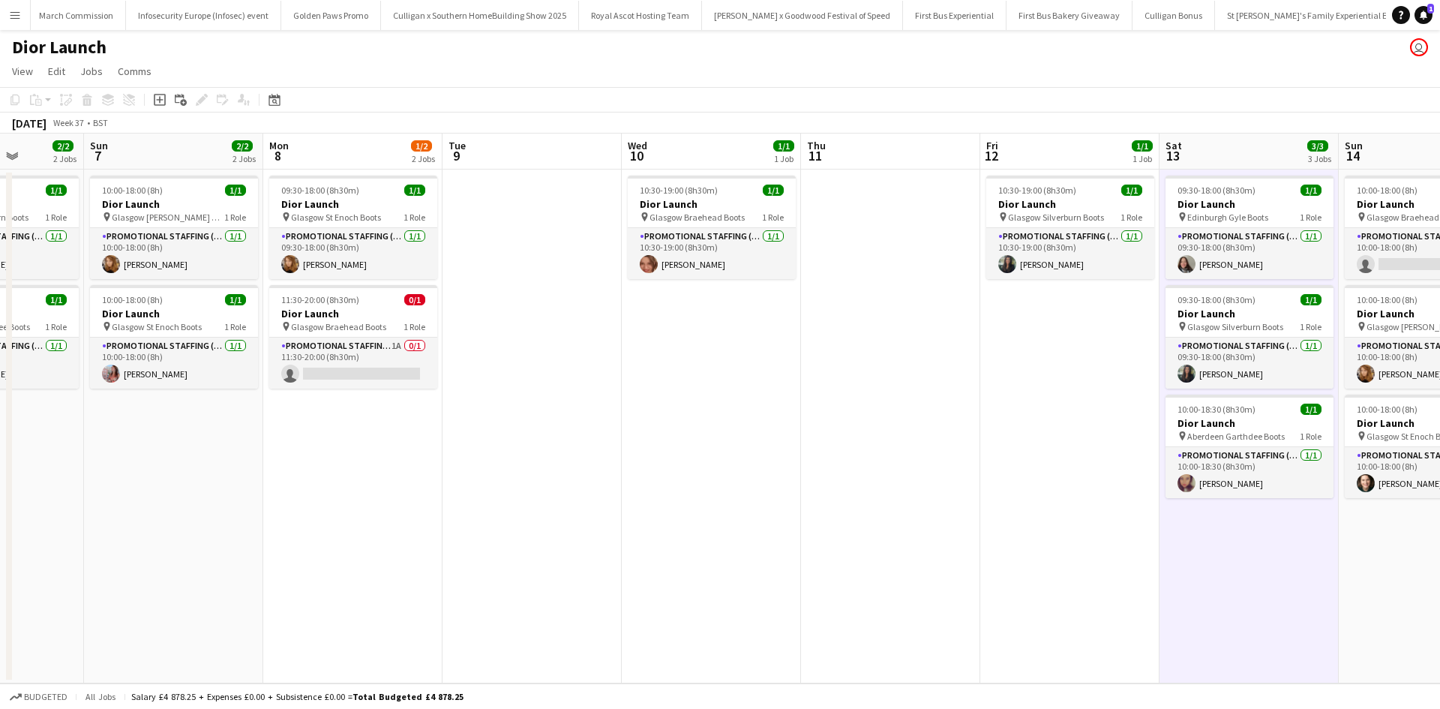
drag, startPoint x: 922, startPoint y: 480, endPoint x: 957, endPoint y: 414, distance: 74.5
click at [957, 414] on app-calendar-viewport "Thu 4 Fri 5 1/1 1 Job Sat 6 2/2 2 Jobs Sun 7 2/2 2 Jobs Mon 8 1/2 2 Jobs Tue 9 …" at bounding box center [720, 408] width 1440 height 550
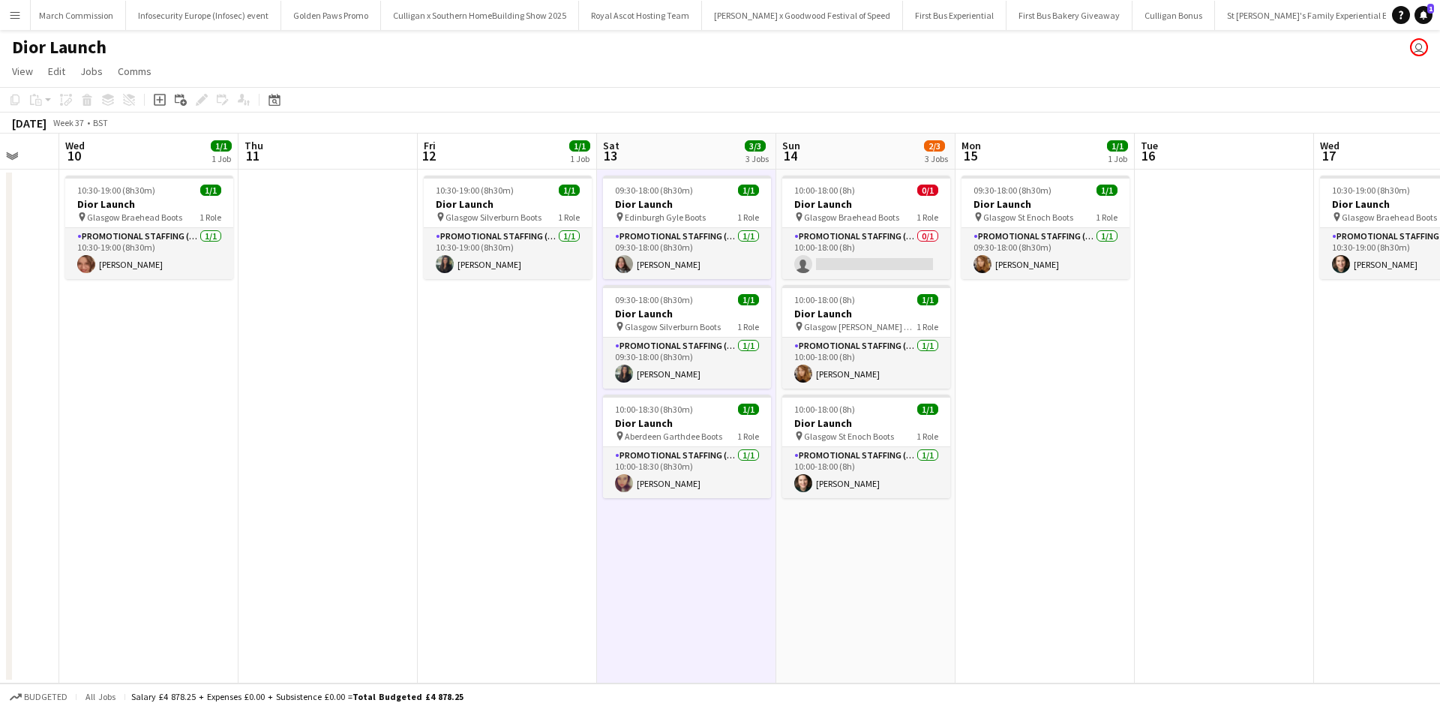
scroll to position [0, 479]
drag, startPoint x: 1101, startPoint y: 471, endPoint x: 358, endPoint y: 423, distance: 744.0
click at [358, 423] on app-calendar-viewport "Sun 7 2/2 2 Jobs Mon 8 1/2 2 Jobs Tue 9 Wed 10 1/1 1 Job Thu 11 Fri 12 1/1 1 Jo…" at bounding box center [720, 408] width 1440 height 550
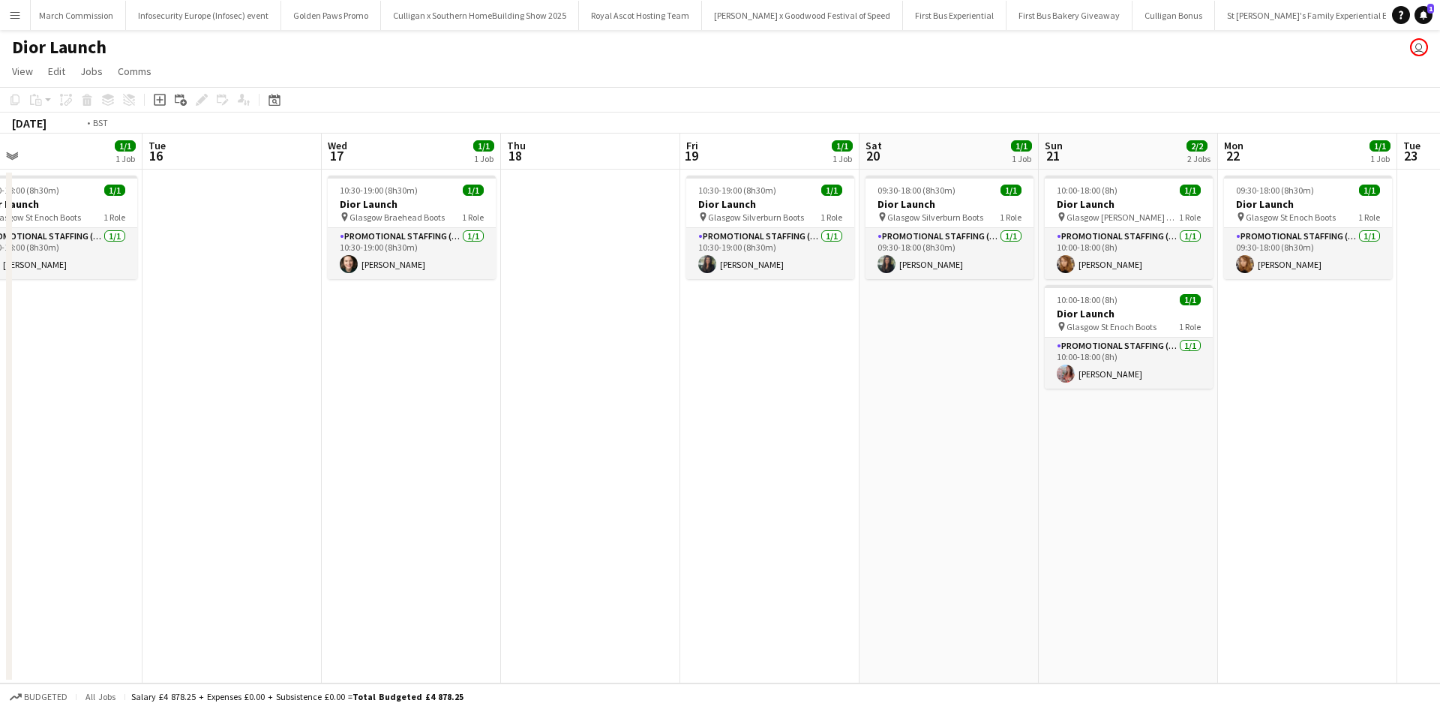
drag, startPoint x: 1195, startPoint y: 496, endPoint x: 202, endPoint y: 391, distance: 998.6
click at [202, 391] on app-calendar-viewport "Thu 11 Fri 12 1/1 1 Job Sat 13 3/3 3 Jobs Sun 14 2/3 3 Jobs Mon 15 1/1 1 Job Tu…" at bounding box center [720, 408] width 1440 height 550
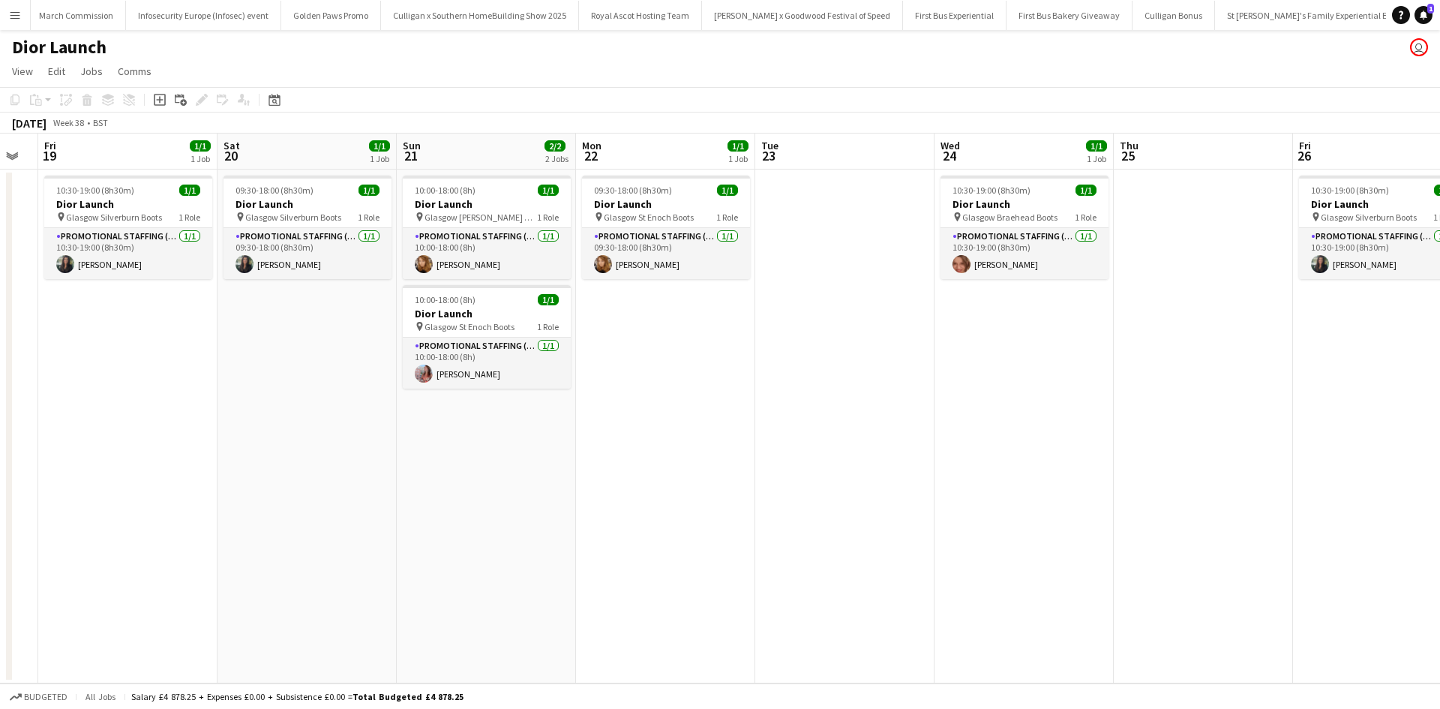
scroll to position [0, 679]
drag, startPoint x: 745, startPoint y: 486, endPoint x: 103, endPoint y: 382, distance: 650.3
click at [103, 382] on app-calendar-viewport "Mon 15 1/1 1 Job Tue 16 Wed 17 1/1 1 Job Thu 18 Fri 19 1/1 1 Job Sat 20 1/1 1 J…" at bounding box center [720, 408] width 1440 height 550
click at [426, 553] on app-date-cell "10:00-18:00 (8h) 1/1 Dior Launch pin Glasgow [PERSON_NAME] Galleries Boots 1 Ro…" at bounding box center [485, 426] width 179 height 514
